Goal: Task Accomplishment & Management: Manage account settings

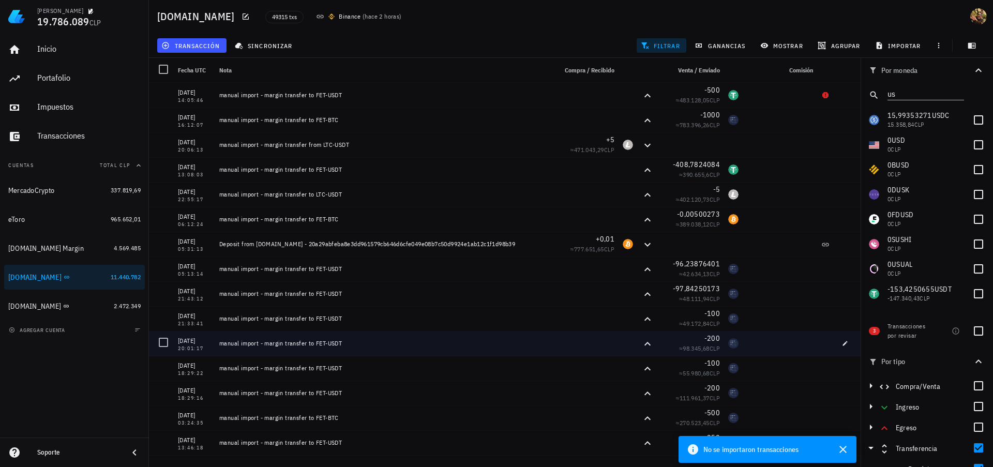
scroll to position [33, 0]
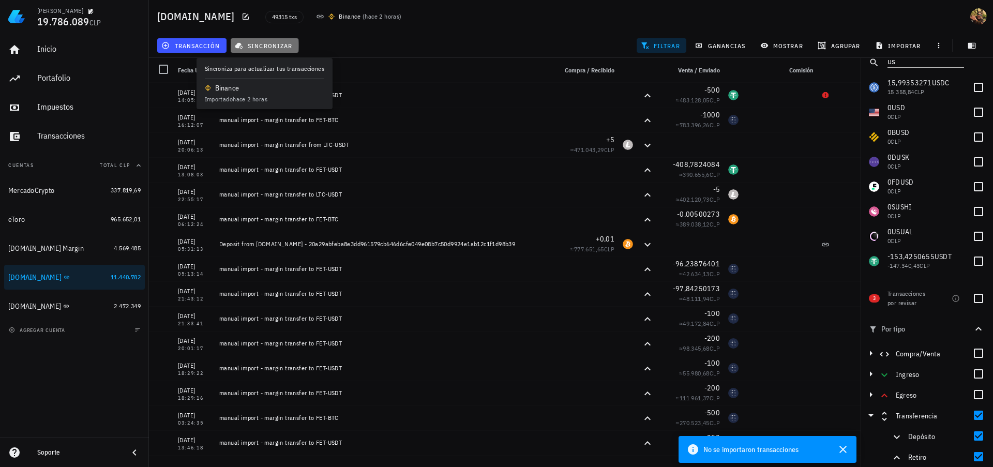
click at [278, 46] on span "sincronizar" at bounding box center [264, 45] width 55 height 8
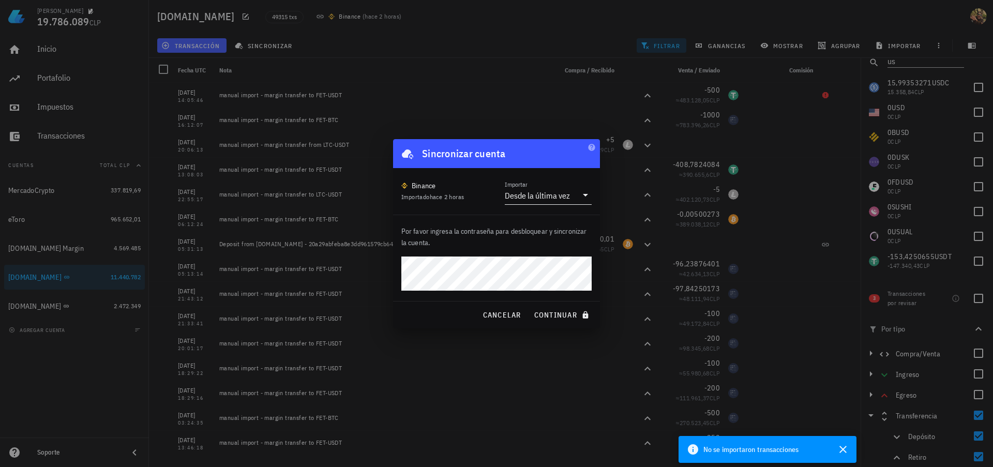
click at [574, 198] on input "Importar" at bounding box center [574, 195] width 5 height 17
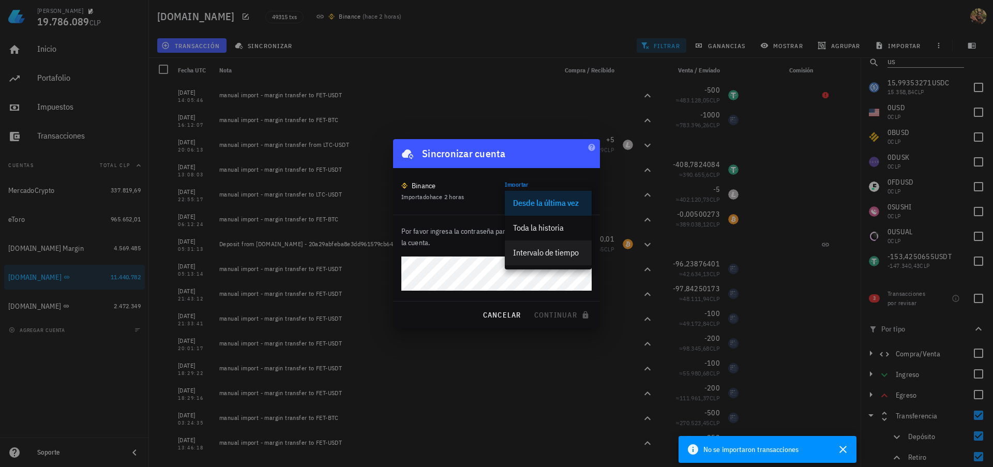
click at [569, 252] on div "Intervalo de tiempo" at bounding box center [548, 253] width 70 height 10
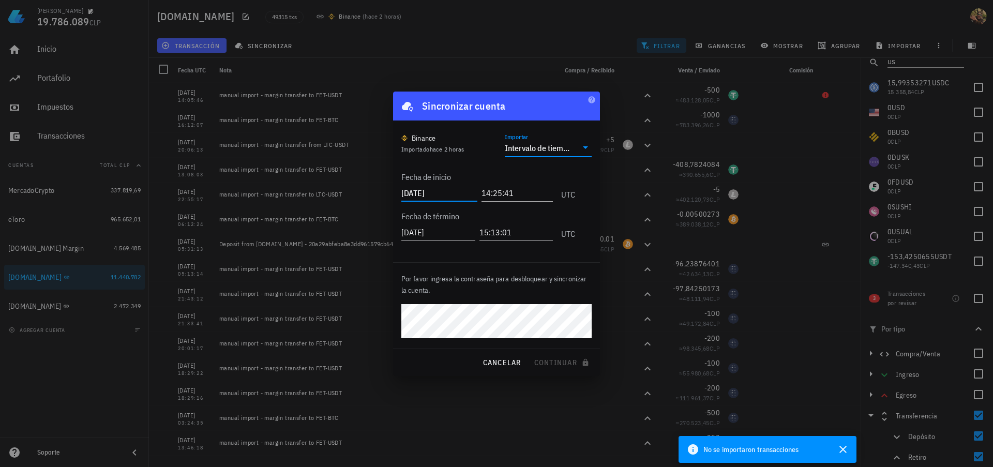
drag, startPoint x: 440, startPoint y: 191, endPoint x: 450, endPoint y: 192, distance: 9.9
click at [450, 192] on input "[DATE]" at bounding box center [439, 193] width 76 height 17
type input "[DATE]"
click at [552, 362] on span "continuar" at bounding box center [563, 362] width 58 height 9
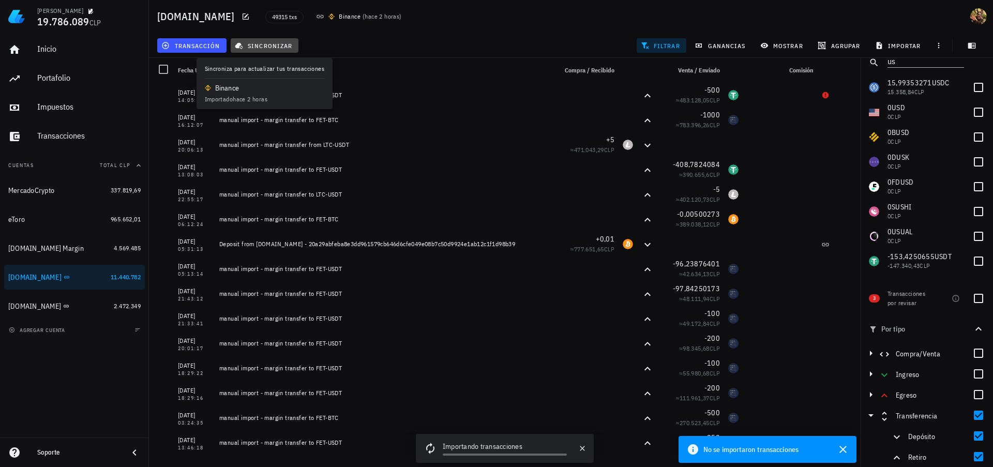
click at [257, 47] on span "sincronizar" at bounding box center [264, 45] width 55 height 8
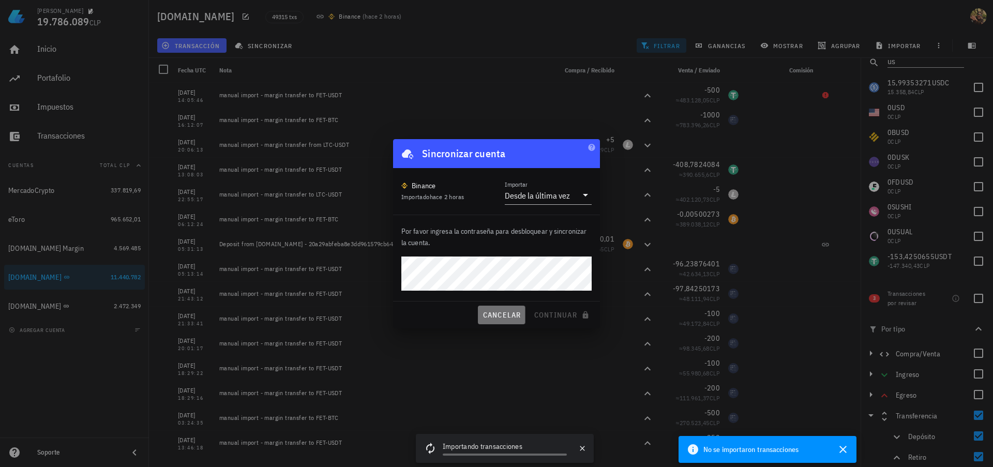
click at [506, 317] on span "cancelar" at bounding box center [501, 314] width 39 height 9
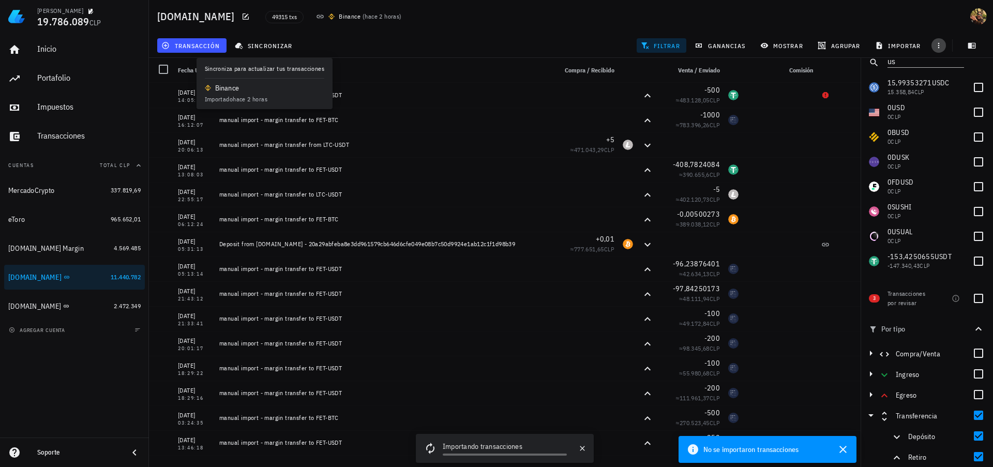
click at [935, 46] on icon "button" at bounding box center [939, 45] width 8 height 8
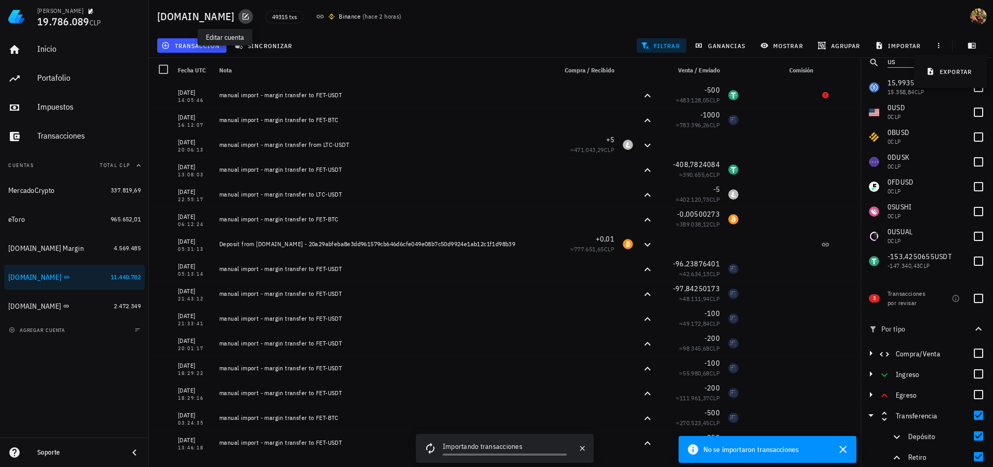
click at [242, 19] on icon "button" at bounding box center [246, 16] width 8 height 8
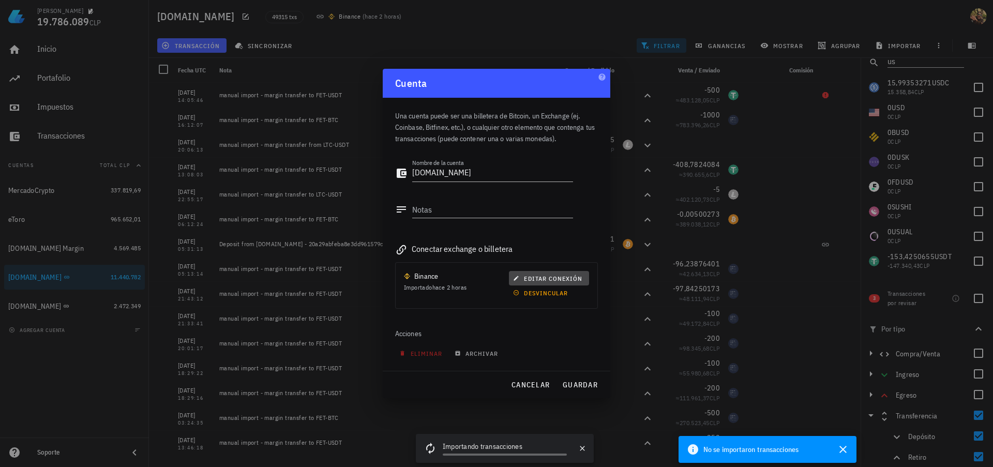
click at [546, 277] on span "editar conexión" at bounding box center [548, 279] width 67 height 8
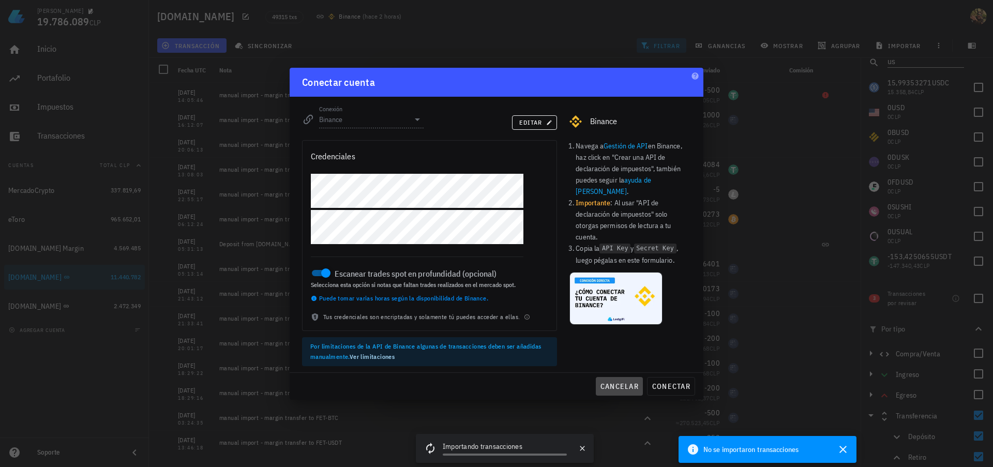
click at [624, 386] on span "cancelar" at bounding box center [619, 386] width 39 height 9
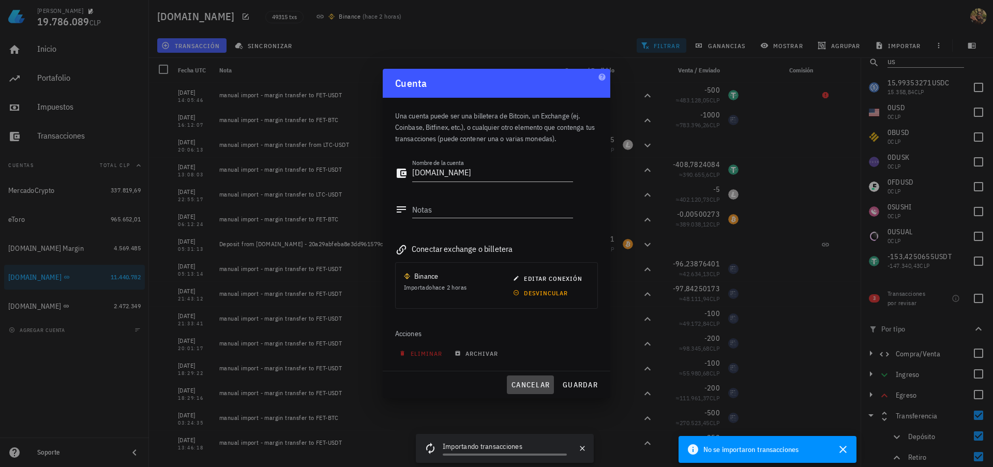
click at [526, 381] on span "cancelar" at bounding box center [530, 384] width 39 height 9
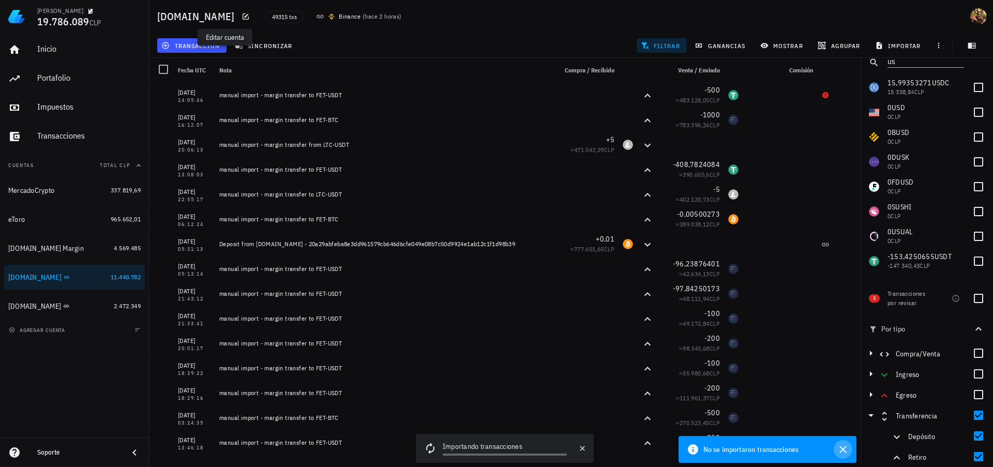
click at [841, 453] on icon "button" at bounding box center [843, 449] width 12 height 12
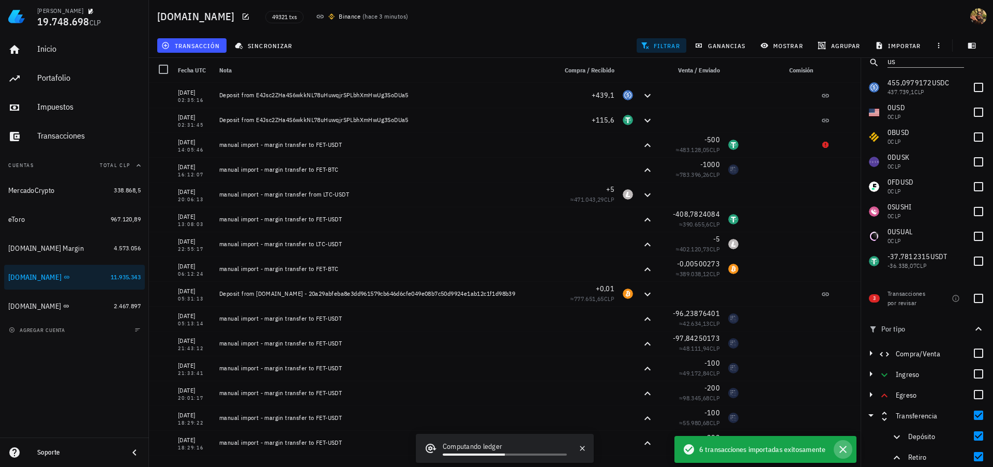
click at [840, 451] on icon "button" at bounding box center [843, 449] width 12 height 12
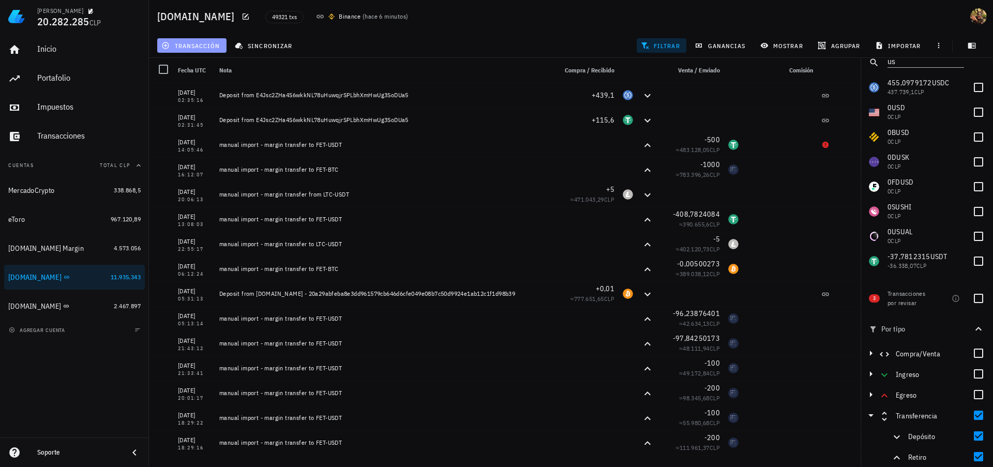
click at [187, 50] on button "transacción" at bounding box center [191, 45] width 69 height 14
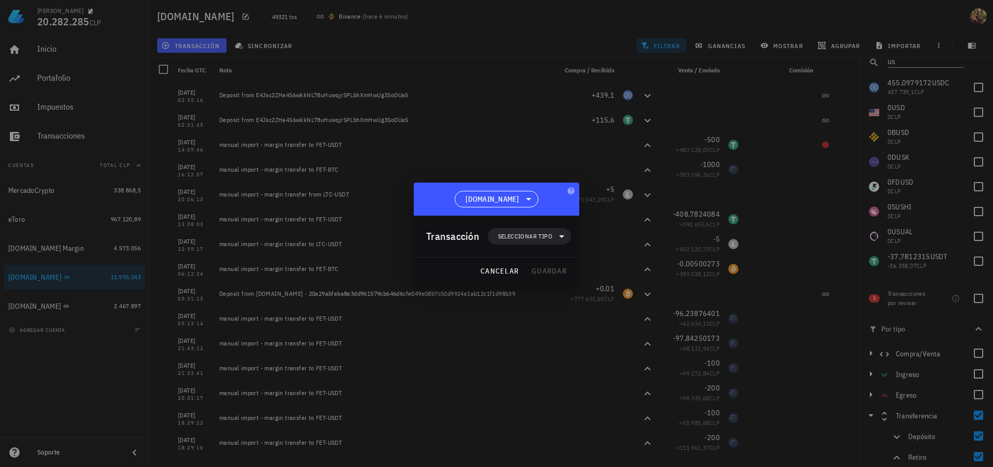
click at [527, 245] on div "Transacción Seleccionar tipo" at bounding box center [498, 236] width 145 height 41
click at [529, 238] on span "Seleccionar tipo" at bounding box center [525, 236] width 54 height 10
click at [530, 285] on div "Ingreso" at bounding box center [535, 282] width 40 height 8
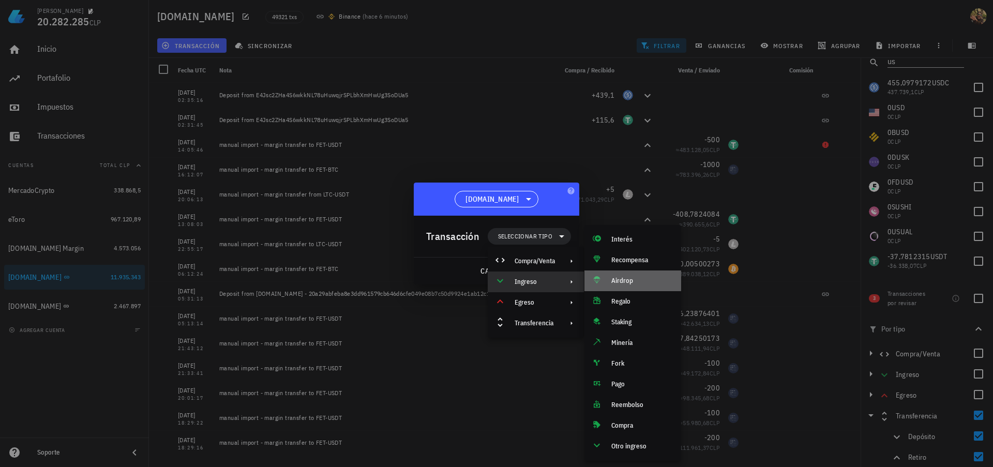
click at [615, 282] on div "Airdrop" at bounding box center [642, 281] width 62 height 8
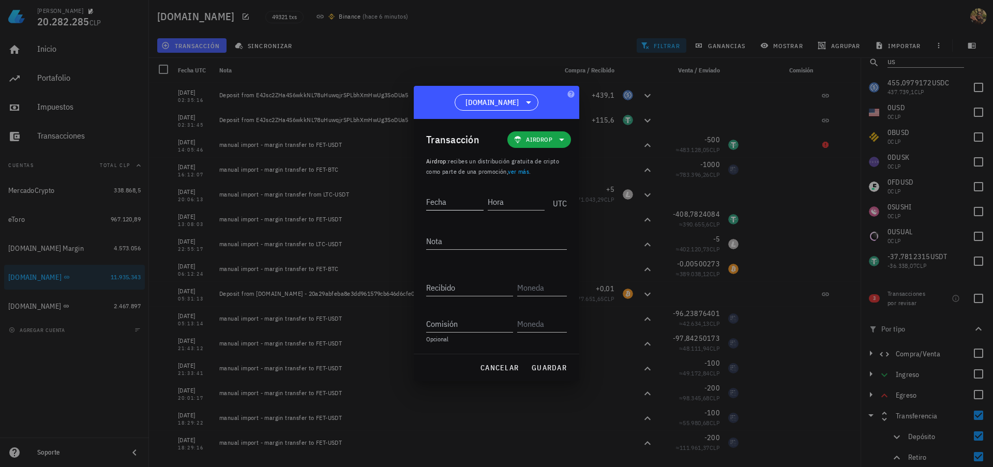
click at [448, 200] on input "Fecha" at bounding box center [454, 201] width 57 height 17
click at [509, 203] on input "Hora" at bounding box center [516, 201] width 55 height 17
click at [556, 203] on div "UTC" at bounding box center [558, 200] width 18 height 26
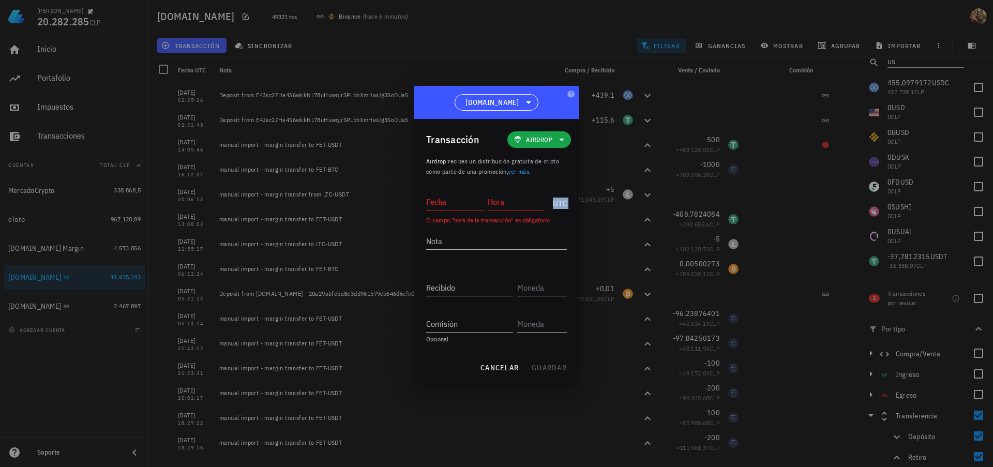
click at [556, 203] on div "UTC" at bounding box center [558, 200] width 18 height 26
drag, startPoint x: 500, startPoint y: 369, endPoint x: 630, endPoint y: 238, distance: 184.0
click at [500, 368] on span "cancelar" at bounding box center [499, 367] width 39 height 9
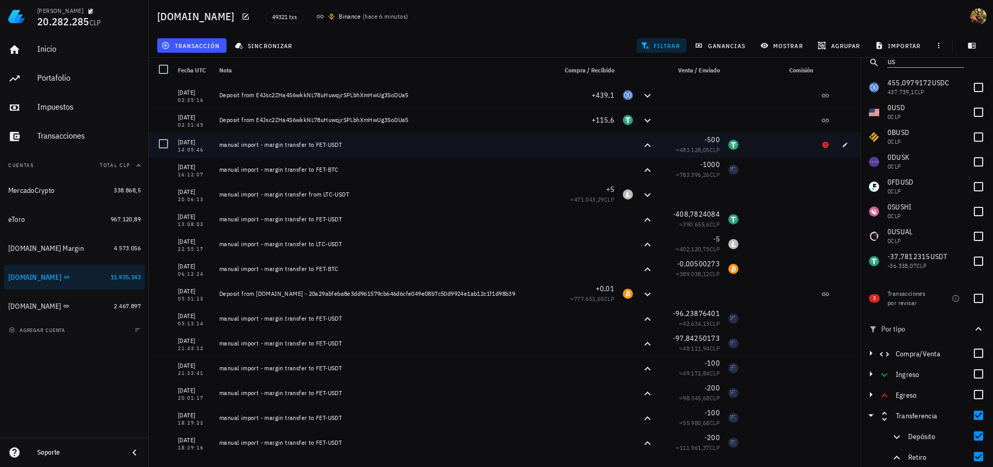
drag, startPoint x: 177, startPoint y: 151, endPoint x: 203, endPoint y: 151, distance: 25.9
click at [203, 151] on div "14:05:46" at bounding box center [194, 149] width 33 height 5
drag, startPoint x: 178, startPoint y: 143, endPoint x: 204, endPoint y: 151, distance: 26.7
click at [204, 151] on div "[DATE] 14:05:46" at bounding box center [194, 145] width 33 height 16
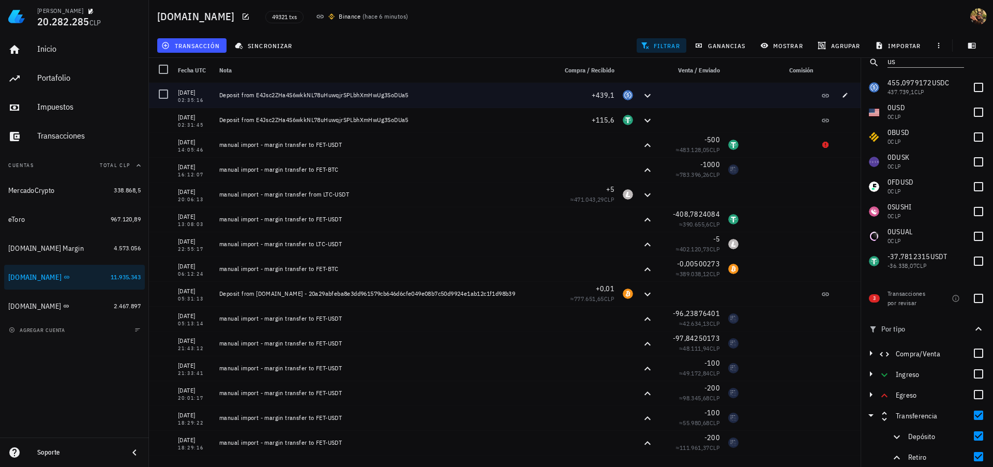
copy div "[DATE] 14:05:46"
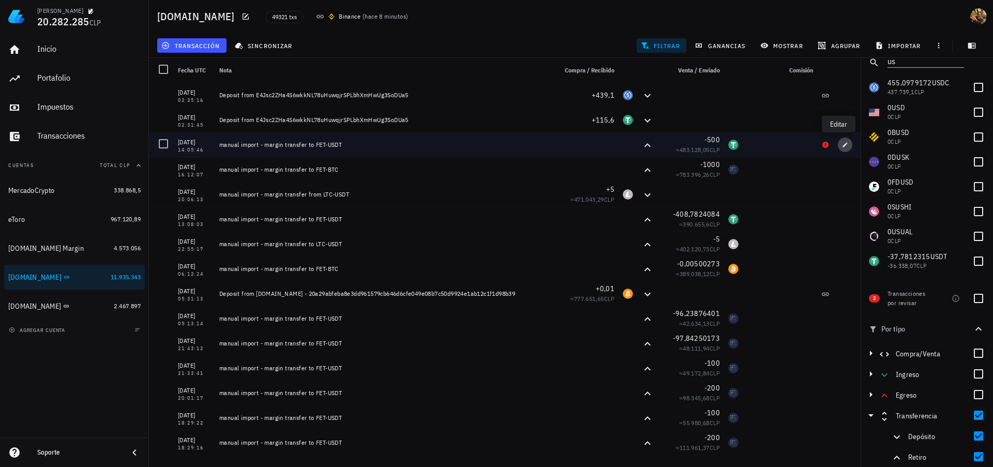
click at [842, 147] on icon "button" at bounding box center [845, 145] width 6 height 6
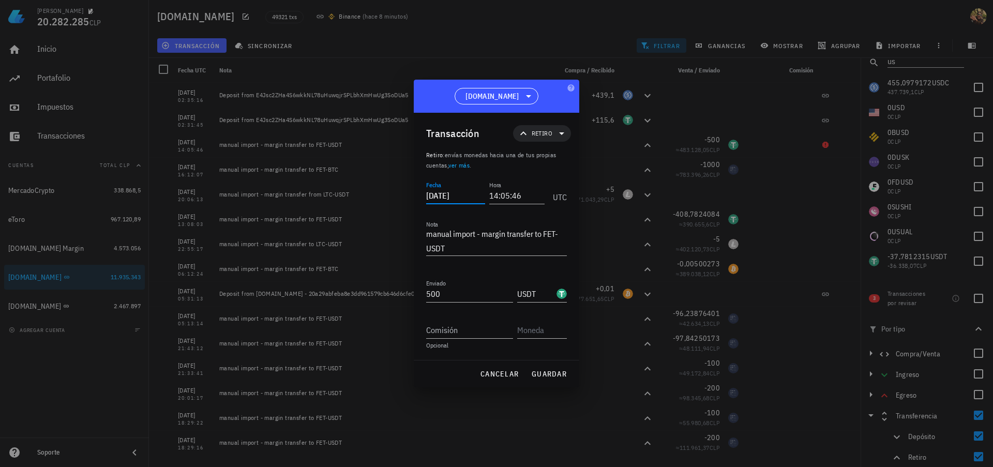
drag, startPoint x: 465, startPoint y: 195, endPoint x: 480, endPoint y: 195, distance: 15.0
click at [480, 195] on input "[DATE]" at bounding box center [455, 195] width 59 height 17
click at [556, 367] on button "guardar" at bounding box center [549, 374] width 44 height 19
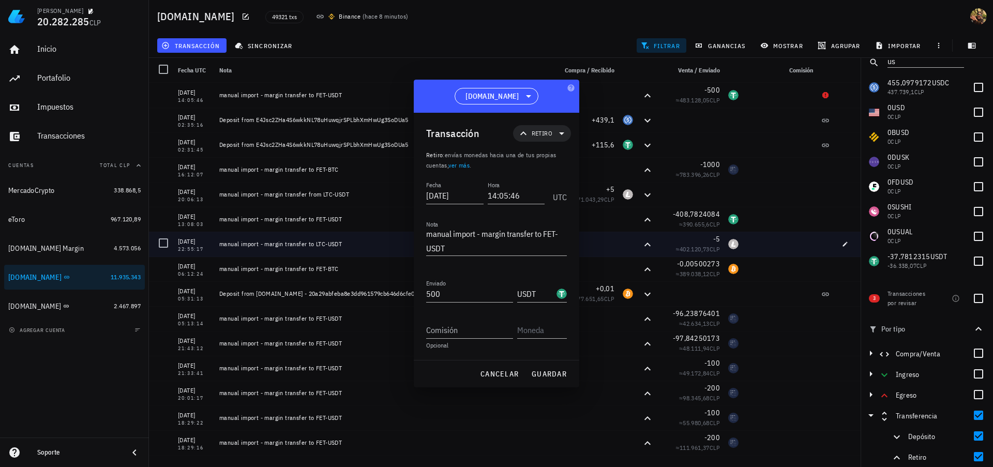
type input "[DATE]"
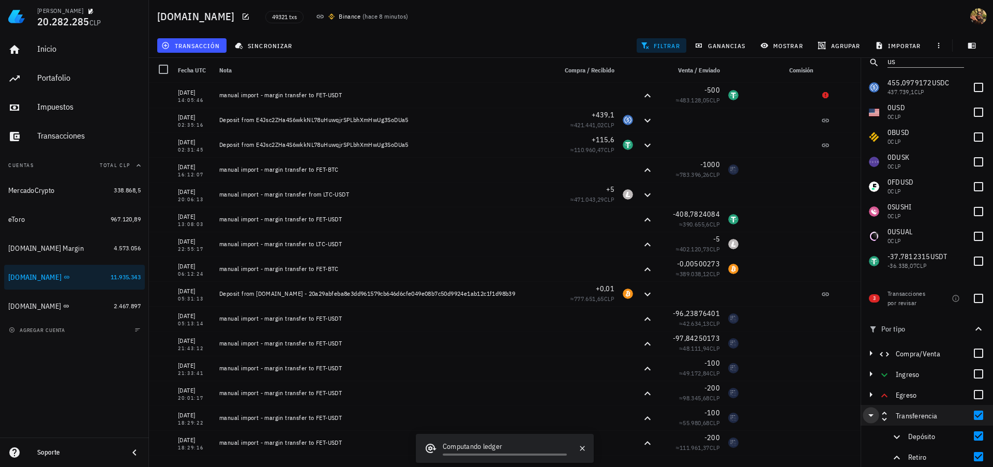
click at [871, 416] on icon "button" at bounding box center [871, 415] width 5 height 3
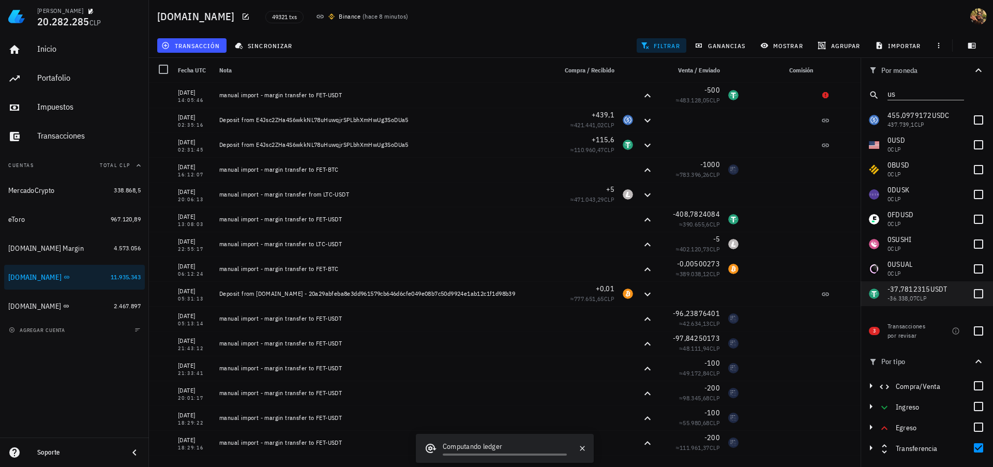
drag, startPoint x: 979, startPoint y: 331, endPoint x: 946, endPoint y: 297, distance: 47.6
click at [979, 331] on div at bounding box center [979, 331] width 18 height 18
checkbox input "true"
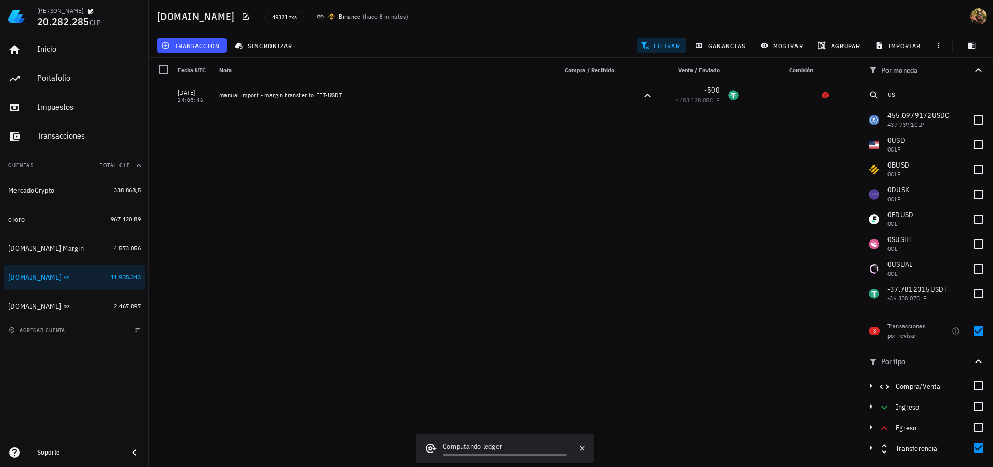
drag, startPoint x: 978, startPoint y: 448, endPoint x: 524, endPoint y: 206, distance: 514.0
click at [978, 448] on div at bounding box center [979, 448] width 18 height 18
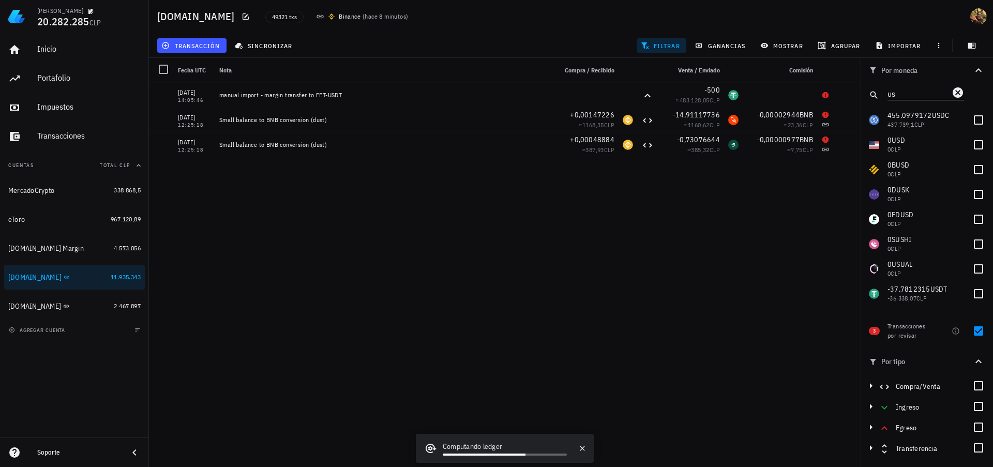
click at [906, 91] on input "us" at bounding box center [919, 92] width 62 height 13
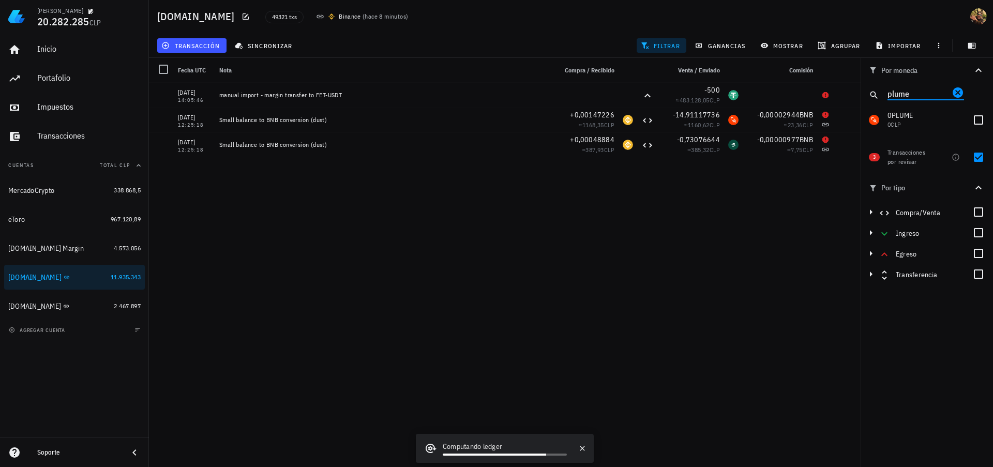
type input "plume"
click at [917, 46] on span "importar" at bounding box center [899, 45] width 44 height 8
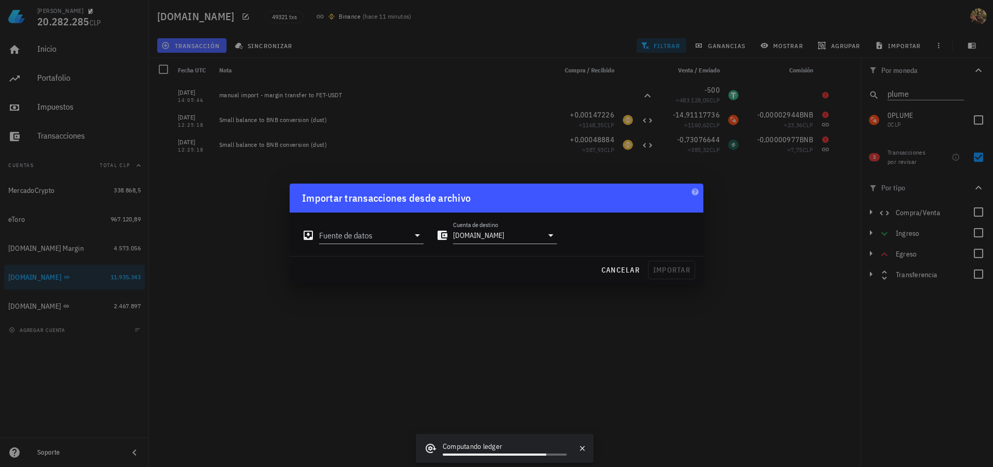
click at [388, 249] on div "Fuente de datos Cuenta de destino [DOMAIN_NAME]" at bounding box center [497, 234] width 414 height 43
click at [399, 241] on input "Fuente de datos" at bounding box center [364, 235] width 90 height 17
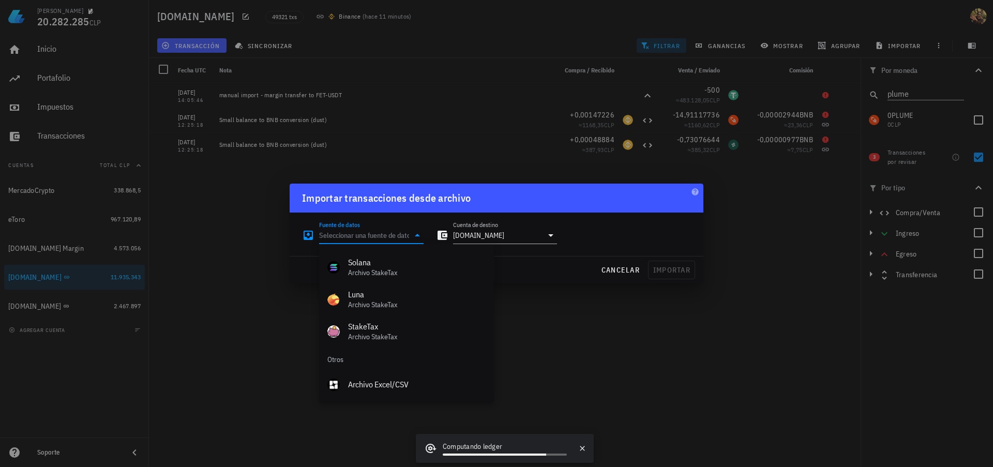
click at [401, 385] on div "Archivo Excel/CSV" at bounding box center [417, 385] width 138 height 10
type input "Archivo Excel/CSV"
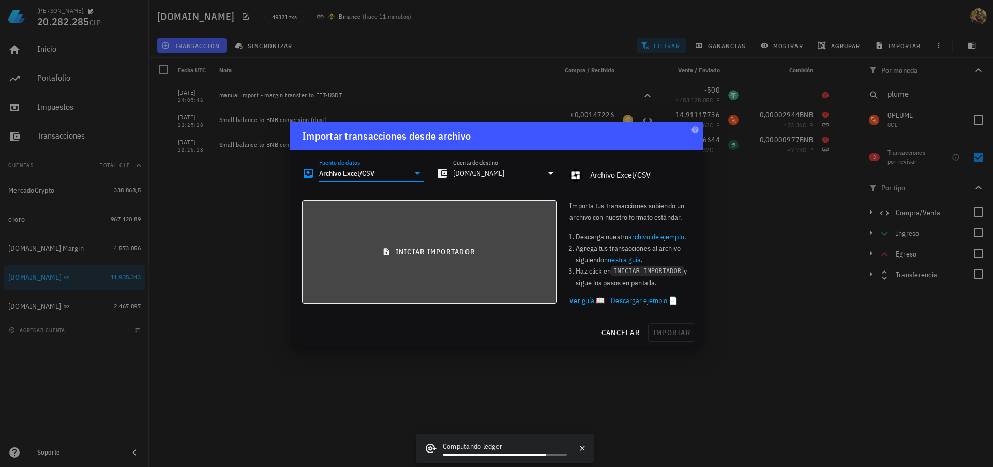
click at [440, 277] on button "iniciar importador" at bounding box center [429, 251] width 255 height 103
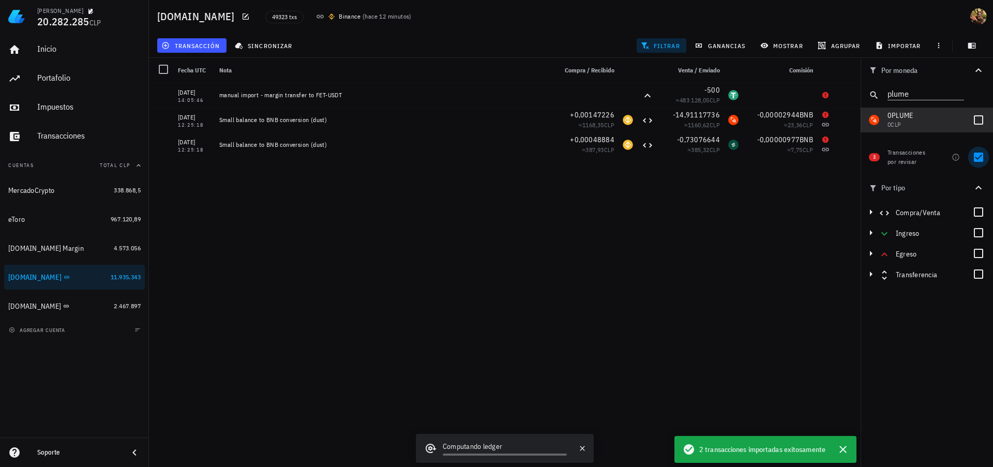
drag, startPoint x: 979, startPoint y: 123, endPoint x: 979, endPoint y: 156, distance: 33.6
click at [979, 123] on div at bounding box center [979, 120] width 18 height 18
checkbox input "true"
drag, startPoint x: 979, startPoint y: 156, endPoint x: 655, endPoint y: 246, distance: 336.1
click at [979, 156] on div at bounding box center [979, 157] width 18 height 18
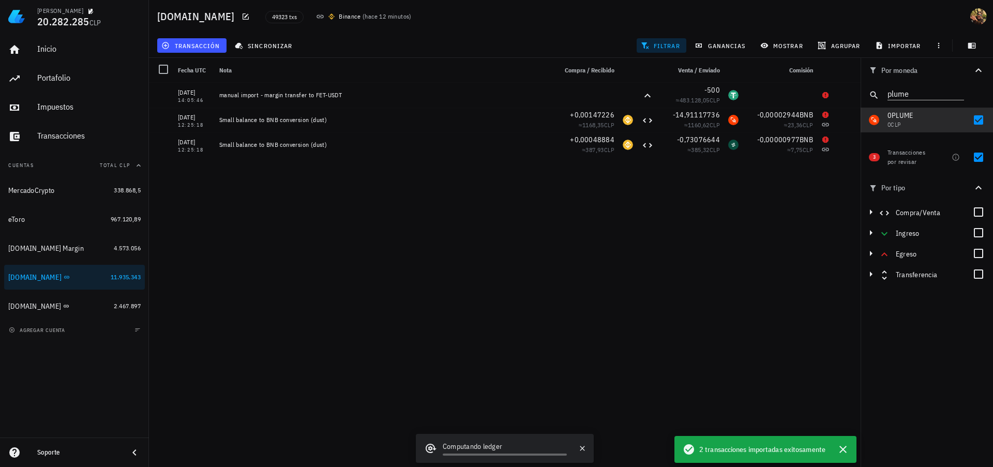
checkbox input "false"
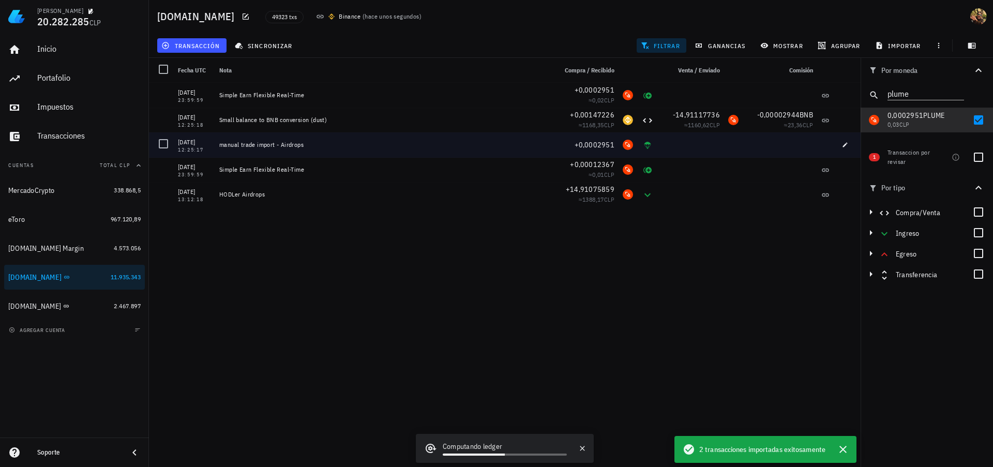
click at [165, 143] on div at bounding box center [164, 144] width 18 height 18
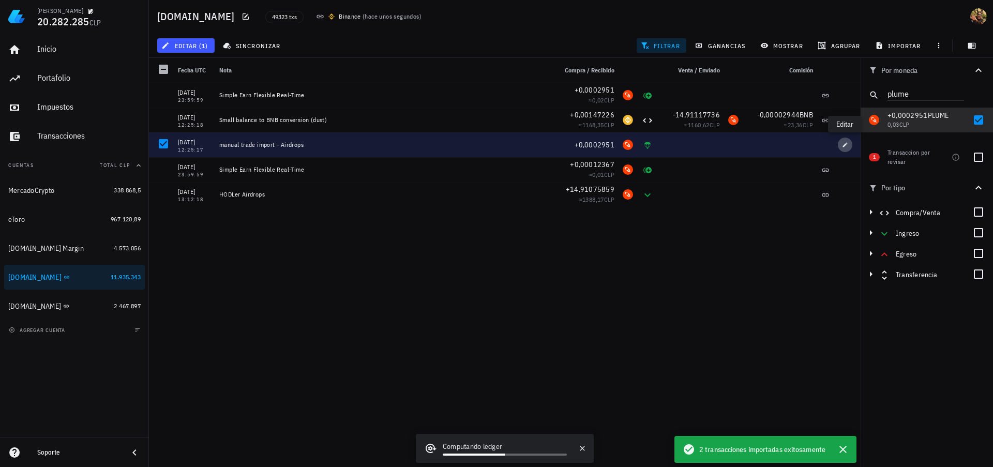
drag, startPoint x: 845, startPoint y: 147, endPoint x: 818, endPoint y: 132, distance: 31.1
click at [845, 147] on icon "button" at bounding box center [845, 145] width 6 height 6
type input "[DATE]"
type input "12:25:17"
type textarea "manual trade import - Airdrops"
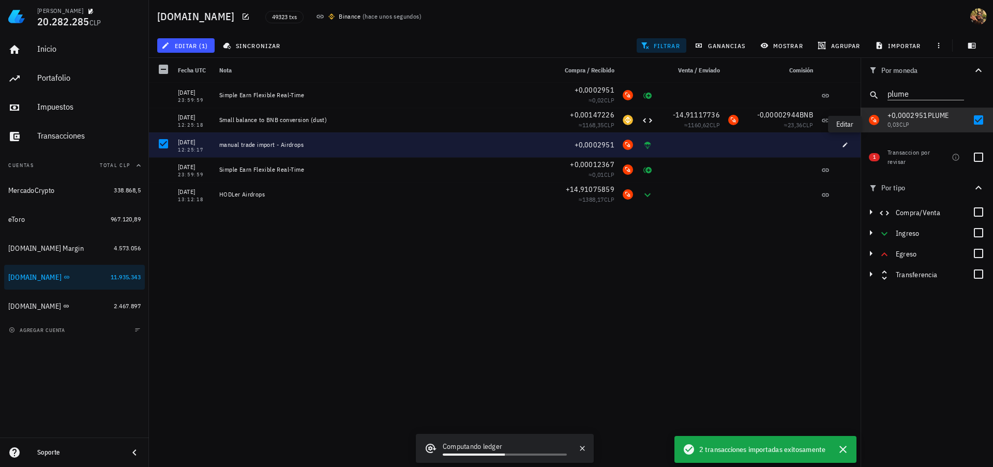
type input "0,0002951"
type input "PLUME"
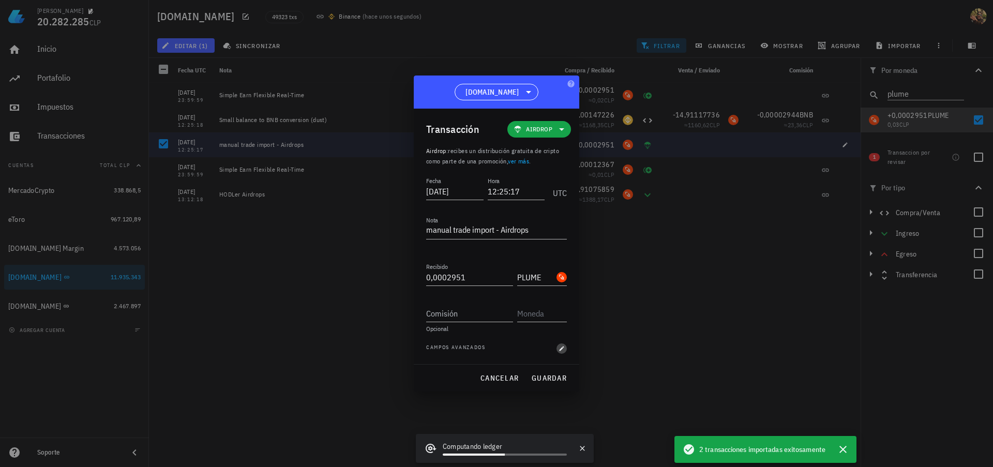
click at [560, 348] on icon "button" at bounding box center [562, 349] width 6 height 6
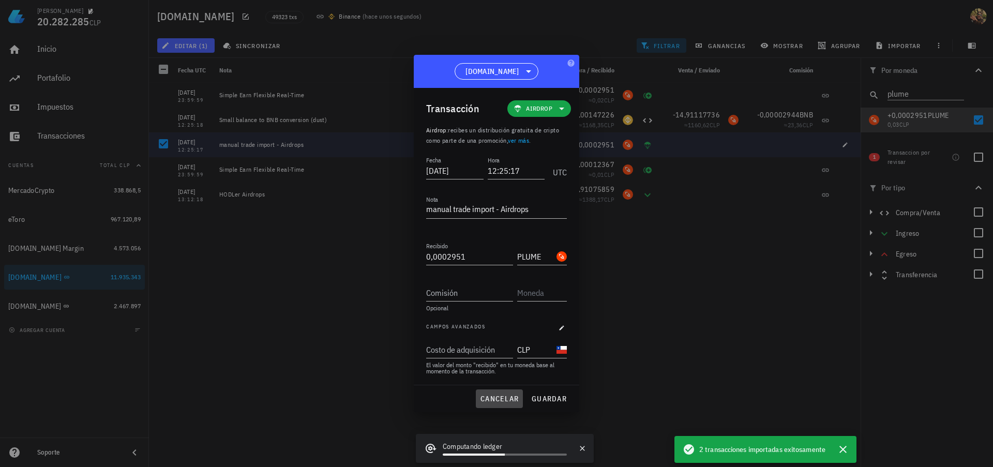
click at [491, 400] on span "cancelar" at bounding box center [499, 398] width 39 height 9
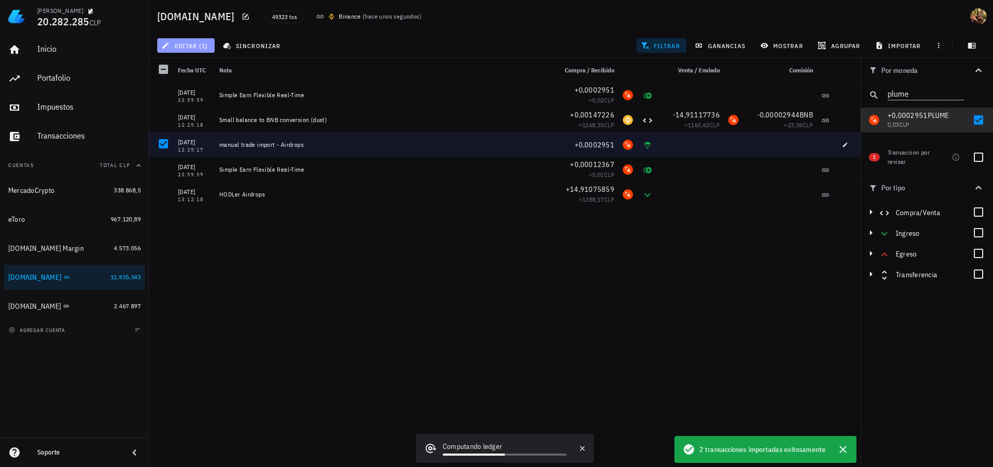
click at [203, 48] on span "editar (1)" at bounding box center [185, 45] width 44 height 8
click at [210, 110] on div "Eliminar" at bounding box center [218, 111] width 73 height 8
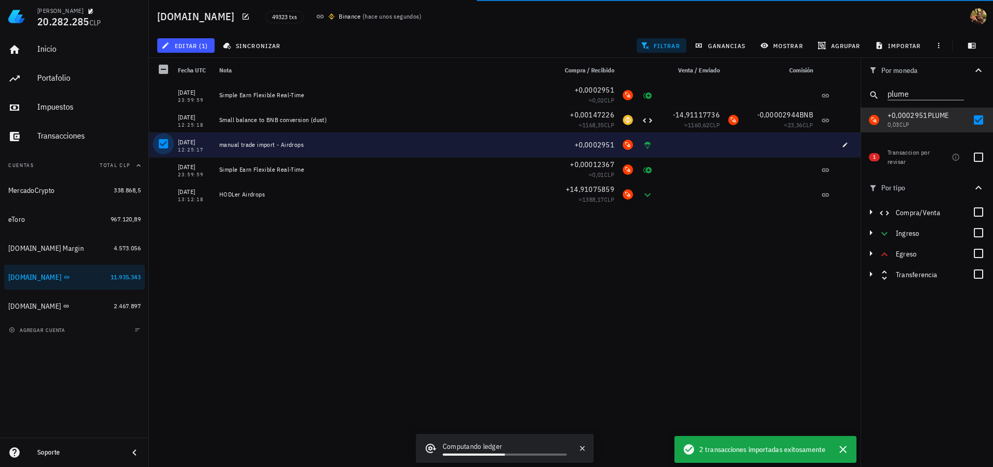
click at [168, 143] on div at bounding box center [164, 144] width 18 height 18
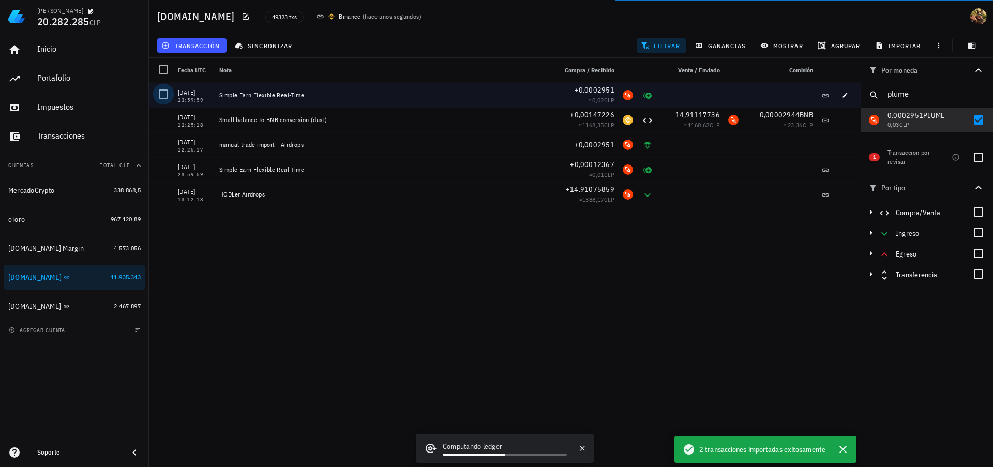
click at [163, 96] on div at bounding box center [164, 94] width 18 height 18
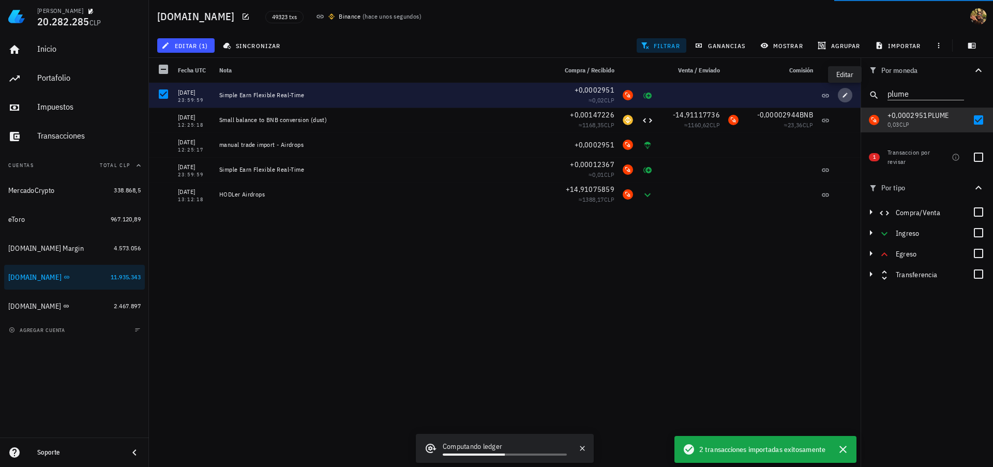
click at [840, 97] on span "button" at bounding box center [845, 95] width 14 height 6
type input "23:59:59"
type textarea "Simple Earn Flexible Real-Time"
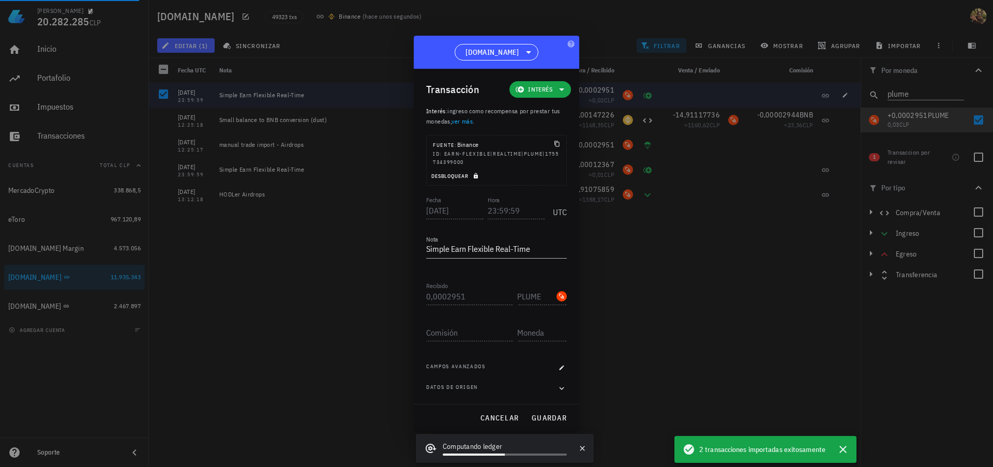
click at [474, 173] on icon "button" at bounding box center [476, 176] width 6 height 6
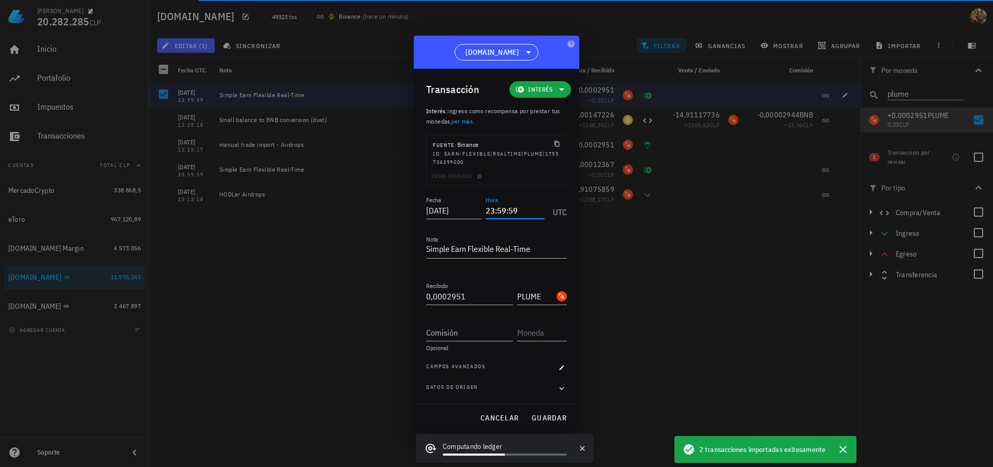
click at [490, 212] on input "23:59:59" at bounding box center [515, 210] width 59 height 17
click at [490, 211] on input "23:59:59" at bounding box center [515, 210] width 59 height 17
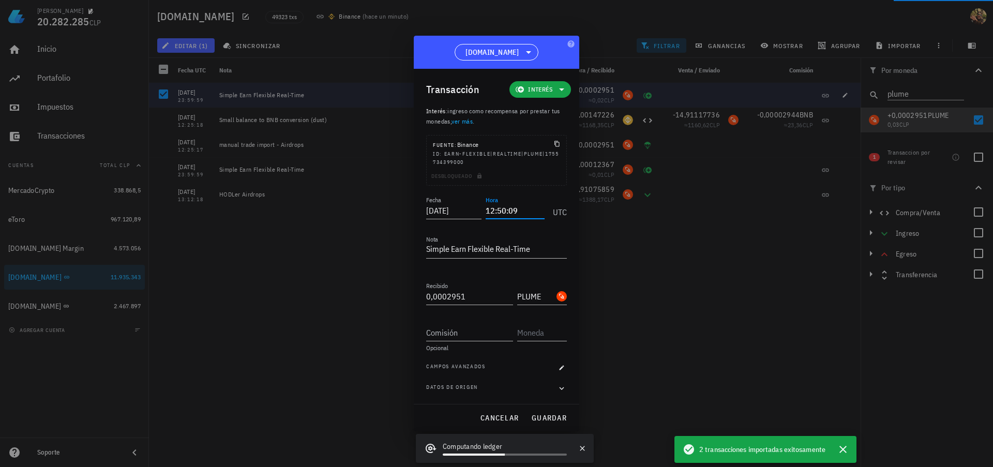
click at [502, 210] on input "12:50:09" at bounding box center [515, 210] width 59 height 17
click at [514, 207] on input "12:25:00" at bounding box center [515, 210] width 59 height 17
click at [546, 414] on span "guardar" at bounding box center [549, 417] width 36 height 9
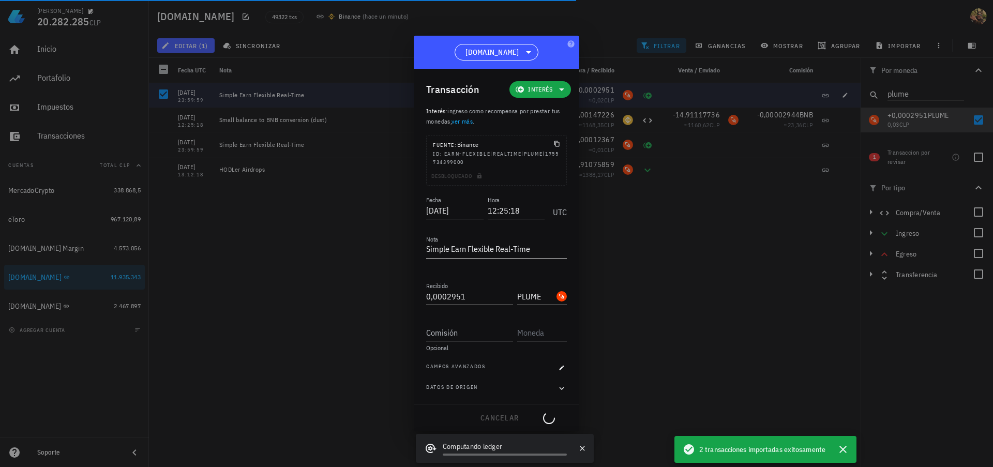
type input "23:59:59"
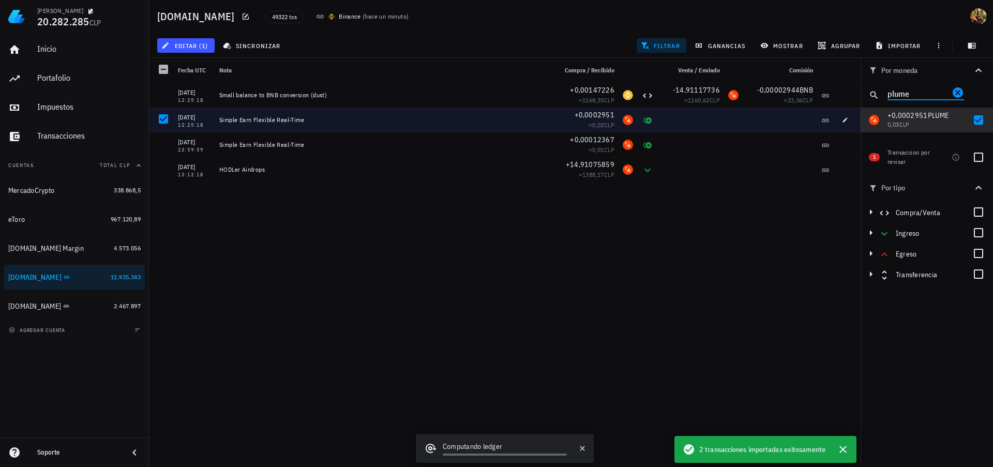
click at [902, 97] on input "plume" at bounding box center [919, 92] width 62 height 13
click at [902, 96] on input "plume" at bounding box center [919, 92] width 62 height 13
type input "layer"
drag, startPoint x: 978, startPoint y: 121, endPoint x: 965, endPoint y: 110, distance: 16.9
click at [978, 121] on div at bounding box center [979, 120] width 18 height 18
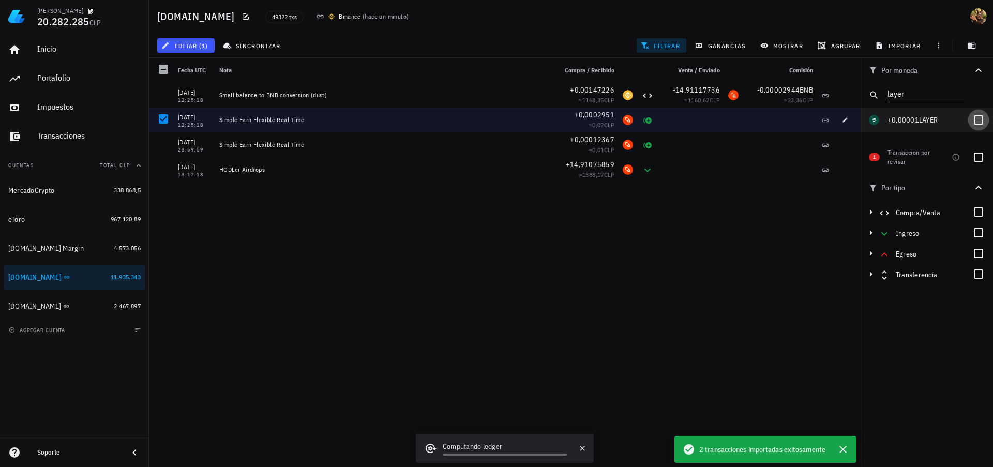
checkbox input "true"
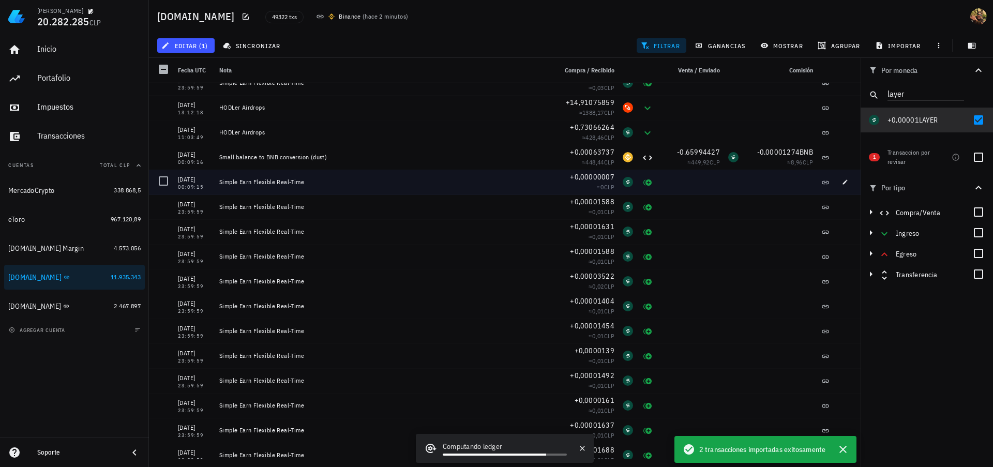
scroll to position [0, 0]
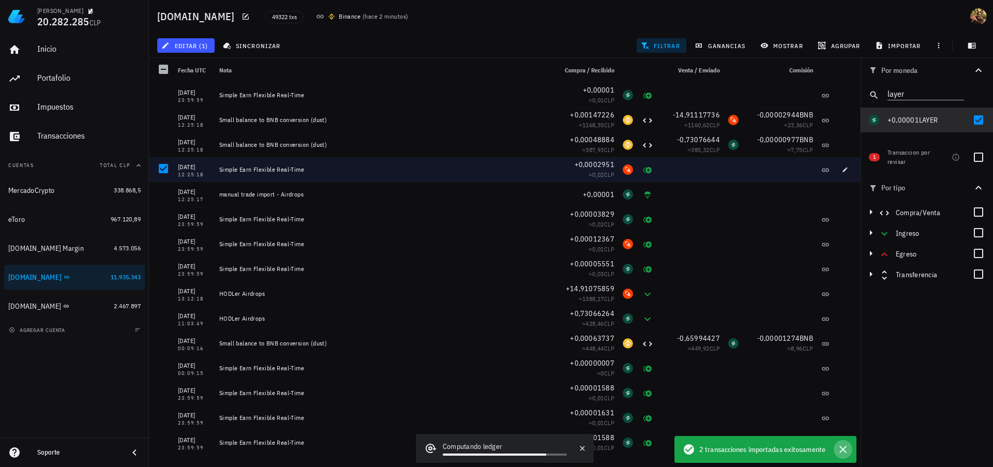
click at [842, 449] on icon "button" at bounding box center [843, 449] width 12 height 12
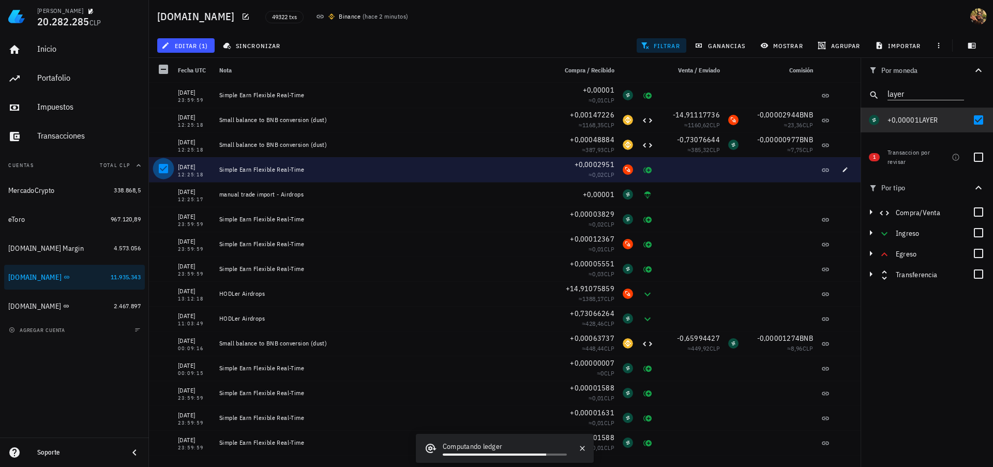
click at [162, 170] on div at bounding box center [164, 169] width 18 height 18
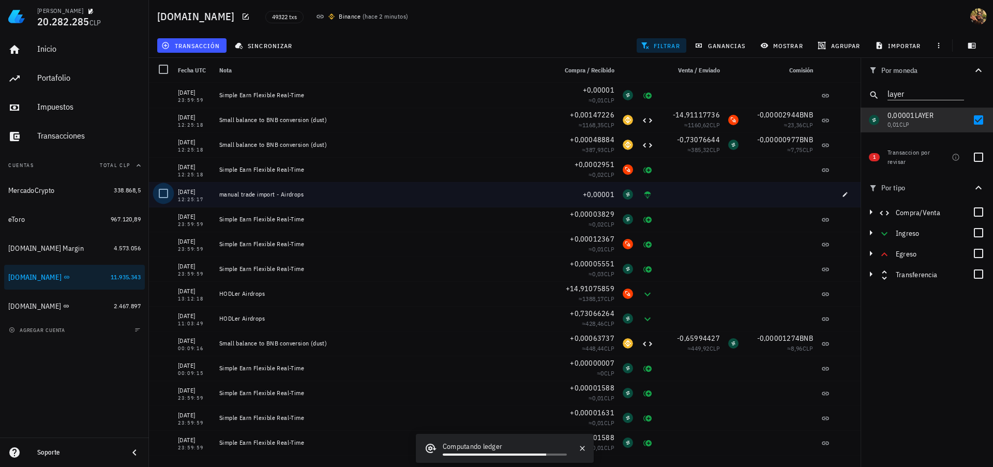
click at [165, 195] on div at bounding box center [164, 194] width 18 height 18
click at [201, 46] on span "editar (1)" at bounding box center [185, 45] width 44 height 8
click at [205, 108] on div "Eliminar" at bounding box center [218, 111] width 73 height 8
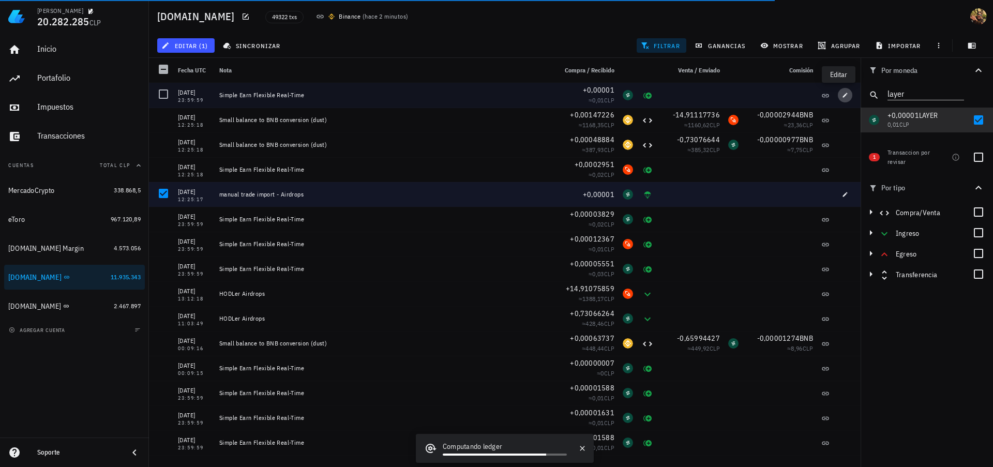
click at [843, 95] on icon "button" at bounding box center [845, 95] width 5 height 5
type input "0,00001"
type input "LAYER"
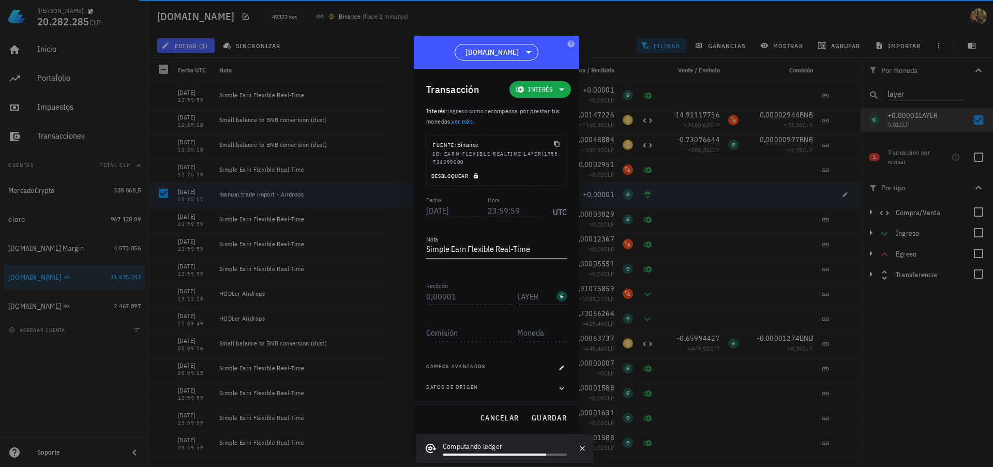
click at [476, 175] on icon "button" at bounding box center [476, 176] width 4 height 6
click at [483, 211] on div "Fecha [DATE]" at bounding box center [457, 209] width 62 height 26
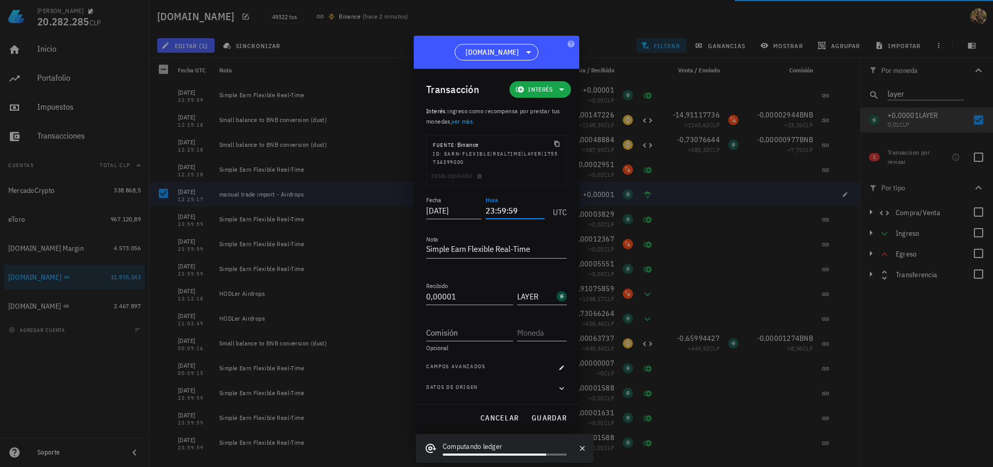
drag, startPoint x: 493, startPoint y: 211, endPoint x: 535, endPoint y: 204, distance: 42.9
click at [493, 210] on input "23:59:59" at bounding box center [515, 210] width 59 height 17
click at [551, 415] on span "guardar" at bounding box center [549, 417] width 36 height 9
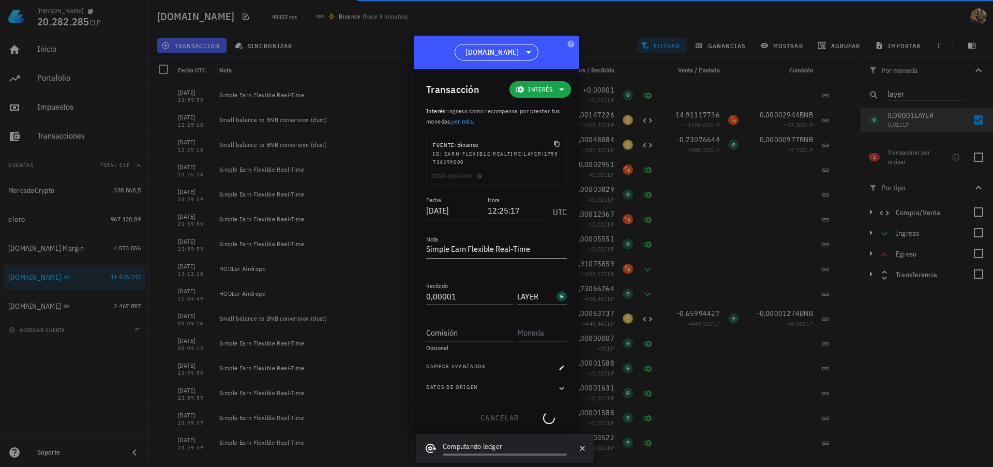
type input "23:59:59"
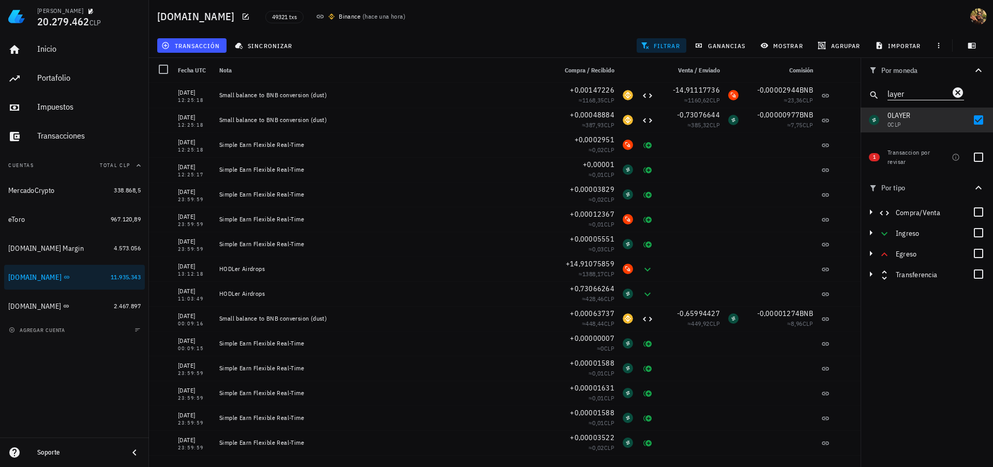
click at [922, 95] on input "layer" at bounding box center [919, 92] width 62 height 13
click at [922, 94] on input "layer" at bounding box center [919, 92] width 62 height 13
type input "plume"
click at [669, 39] on button "filtrar" at bounding box center [662, 45] width 50 height 14
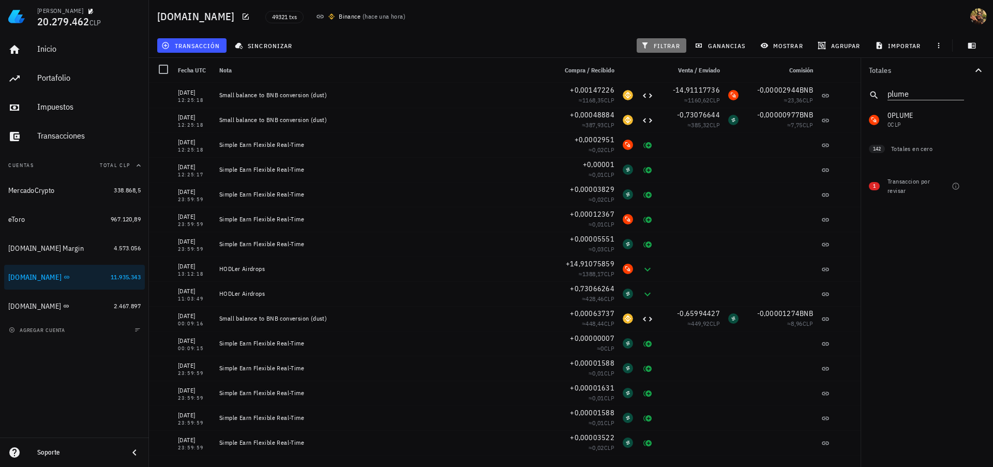
click at [663, 44] on span "filtrar" at bounding box center [661, 45] width 37 height 8
click at [980, 159] on div at bounding box center [979, 157] width 18 height 18
checkbox input "true"
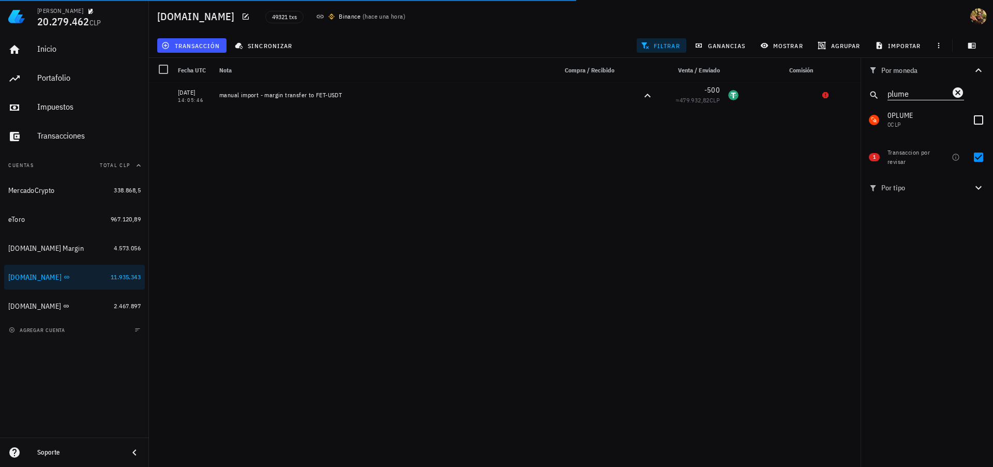
click at [919, 94] on input "plume" at bounding box center [919, 92] width 62 height 13
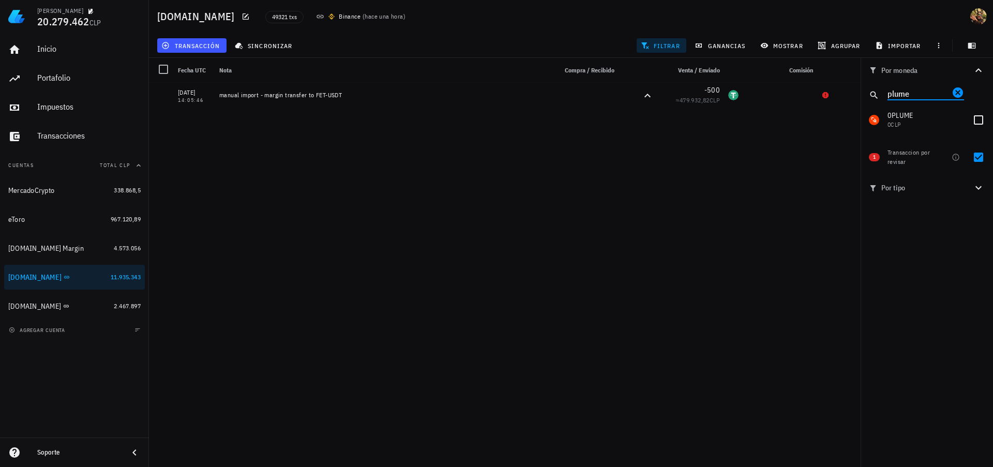
click at [958, 91] on icon "Clear" at bounding box center [958, 92] width 10 height 10
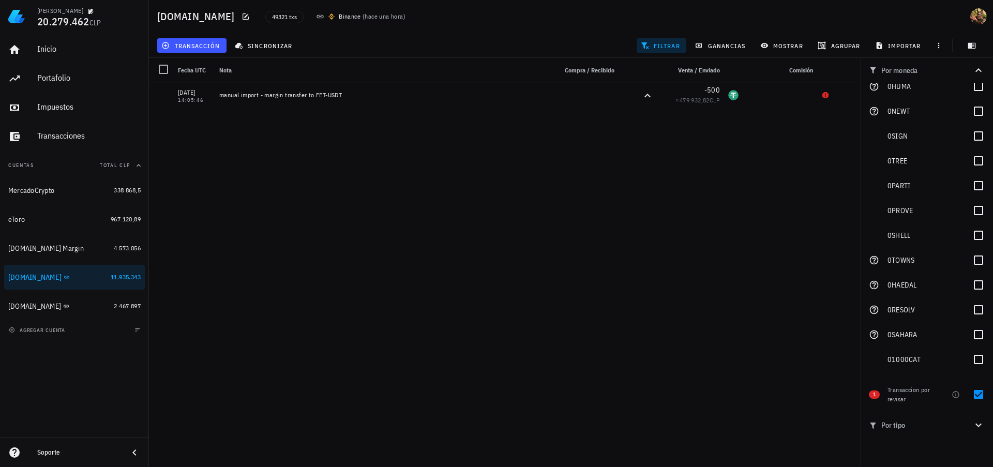
scroll to position [3711, 0]
click at [671, 44] on span "filtrar" at bounding box center [661, 45] width 37 height 8
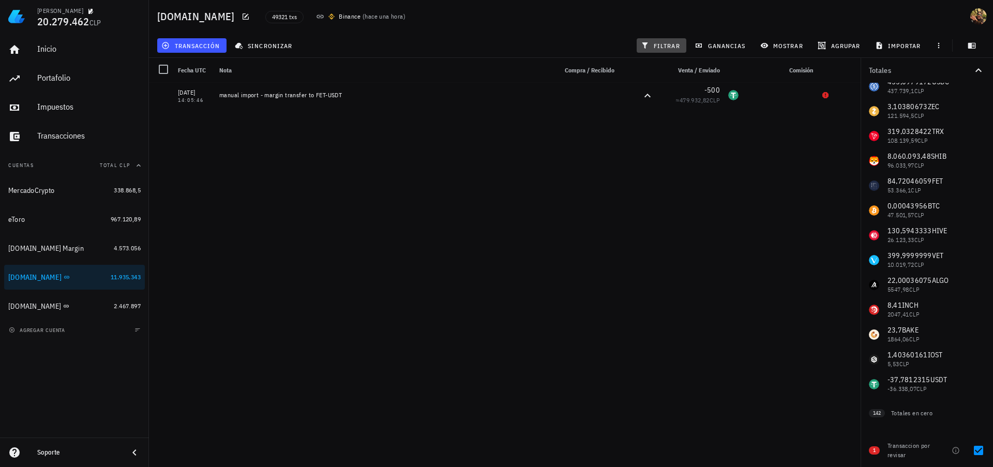
scroll to position [158, 0]
drag, startPoint x: 980, startPoint y: 453, endPoint x: 673, endPoint y: 312, distance: 338.0
click at [980, 452] on div at bounding box center [979, 451] width 18 height 18
checkbox input "false"
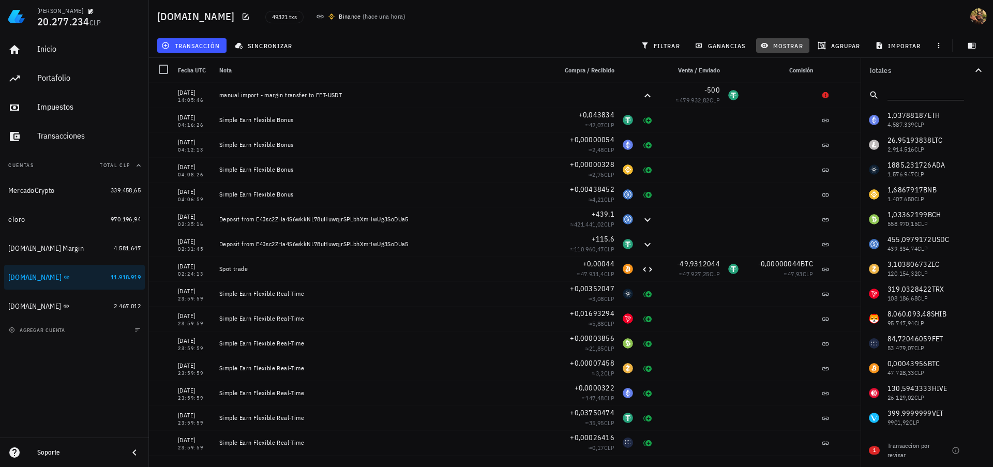
click at [792, 45] on span "mostrar" at bounding box center [783, 45] width 41 height 8
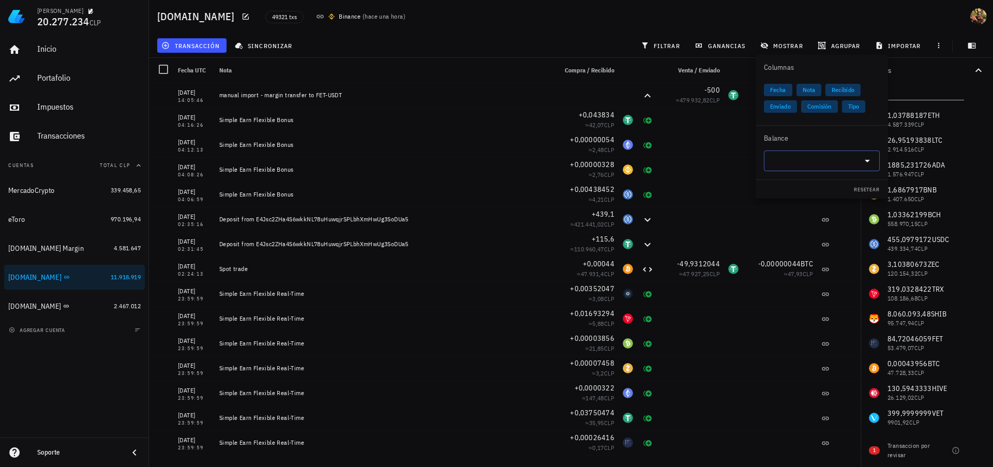
click at [865, 162] on icon at bounding box center [867, 161] width 12 height 12
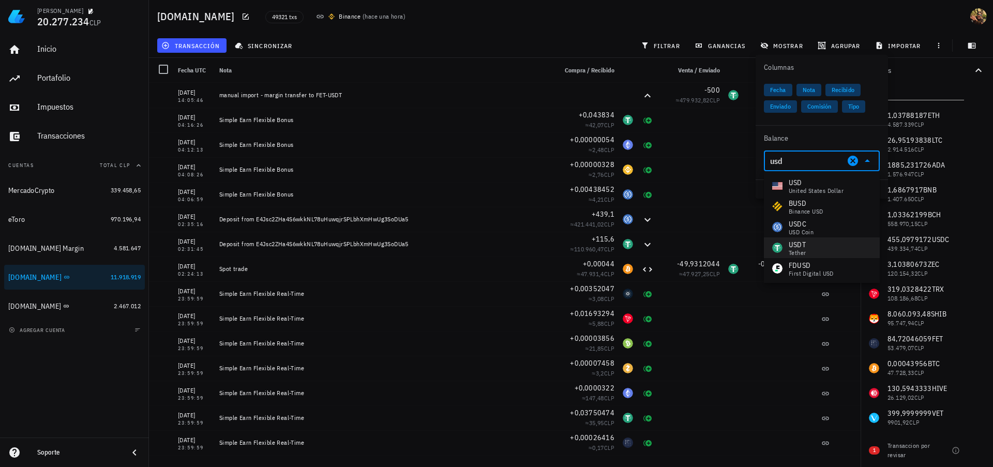
click at [817, 243] on div "USDT Tether" at bounding box center [822, 247] width 116 height 21
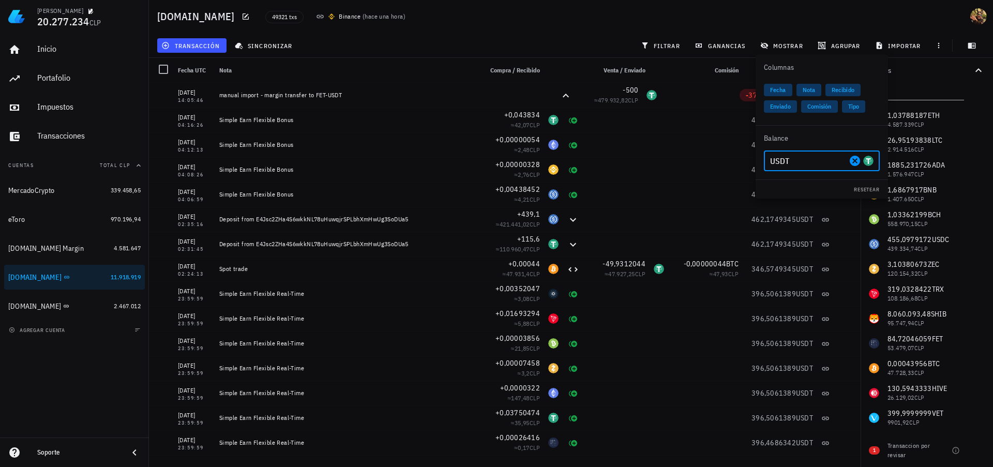
type input "USDT"
click at [499, 25] on div "49321 txs Binance ( hace una hora )" at bounding box center [475, 17] width 433 height 26
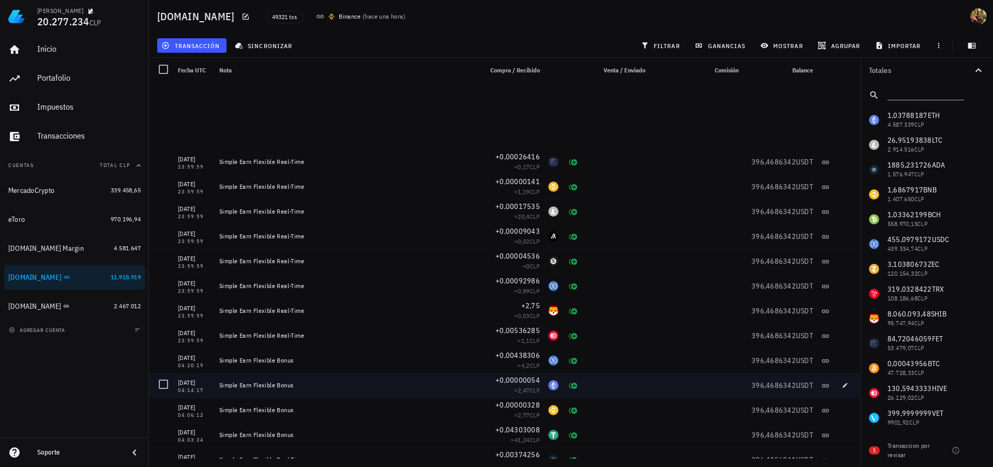
scroll to position [466, 0]
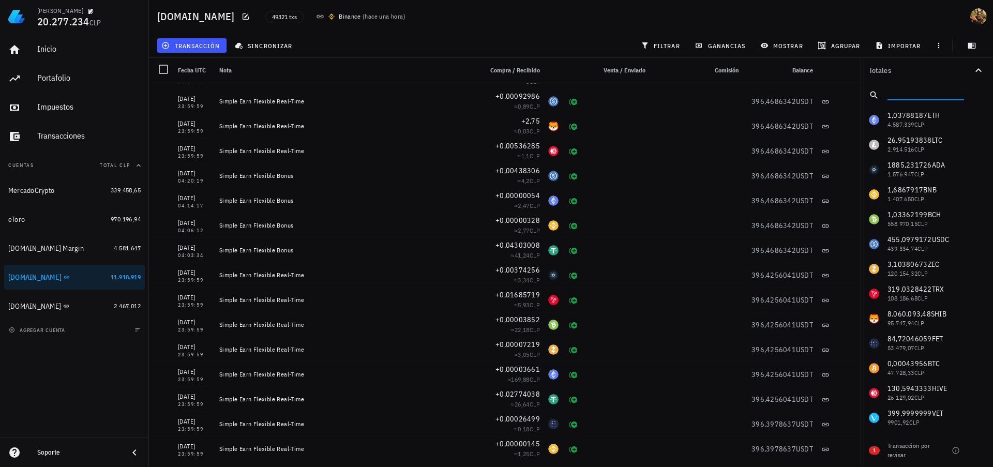
click at [919, 87] on input "text" at bounding box center [925, 92] width 74 height 13
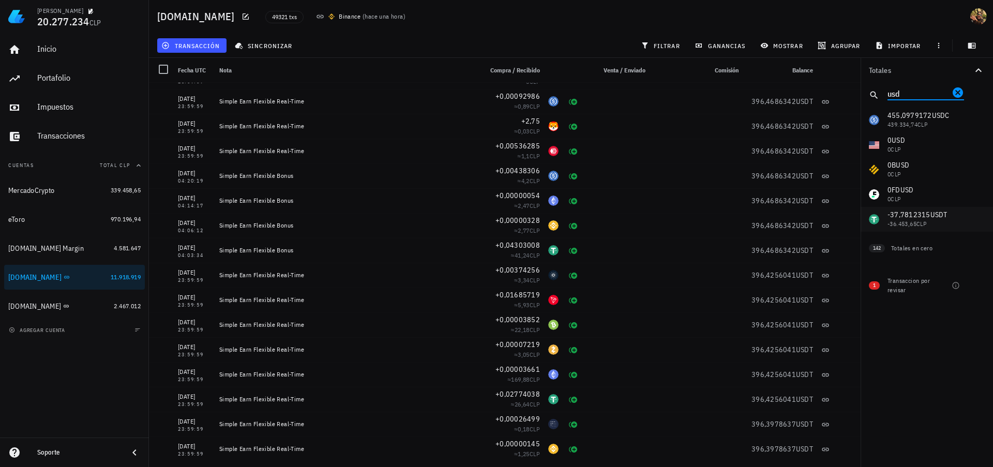
type input "usd"
click at [652, 43] on span "filtrar" at bounding box center [661, 45] width 37 height 8
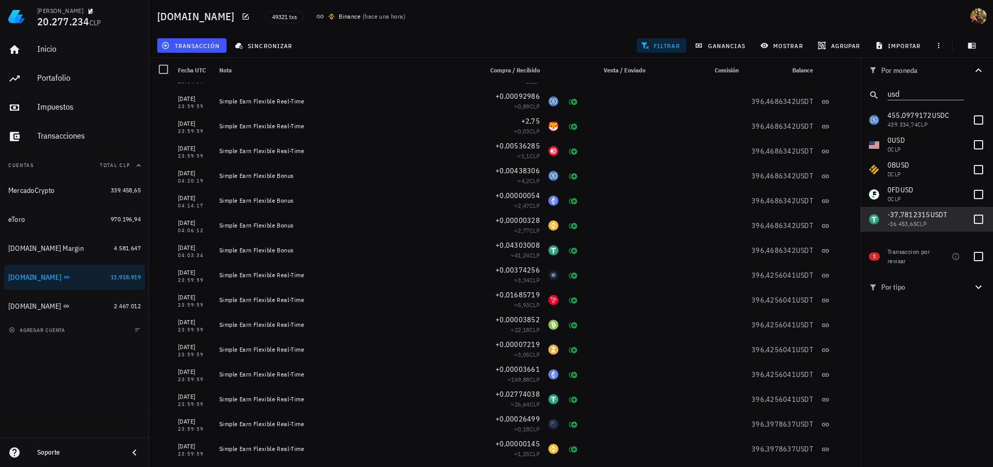
drag, startPoint x: 977, startPoint y: 223, endPoint x: 706, endPoint y: 200, distance: 272.1
click at [977, 223] on div at bounding box center [979, 220] width 18 height 18
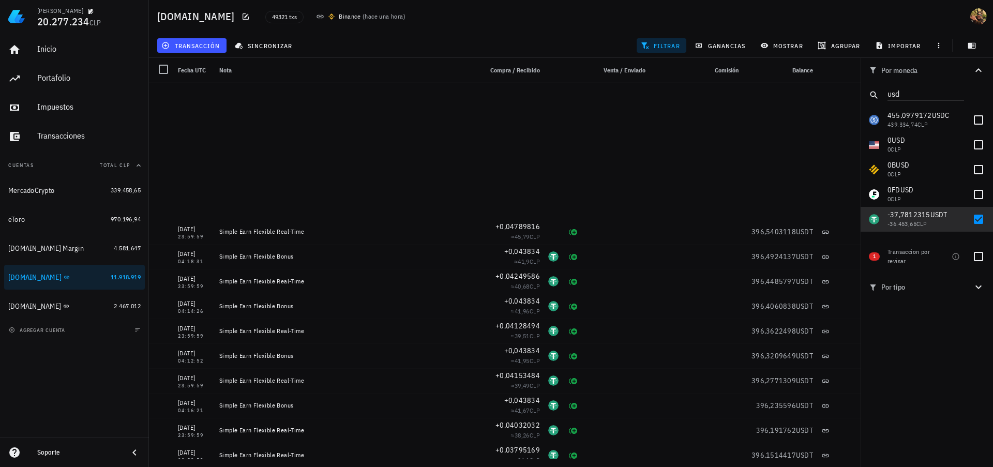
scroll to position [1583, 0]
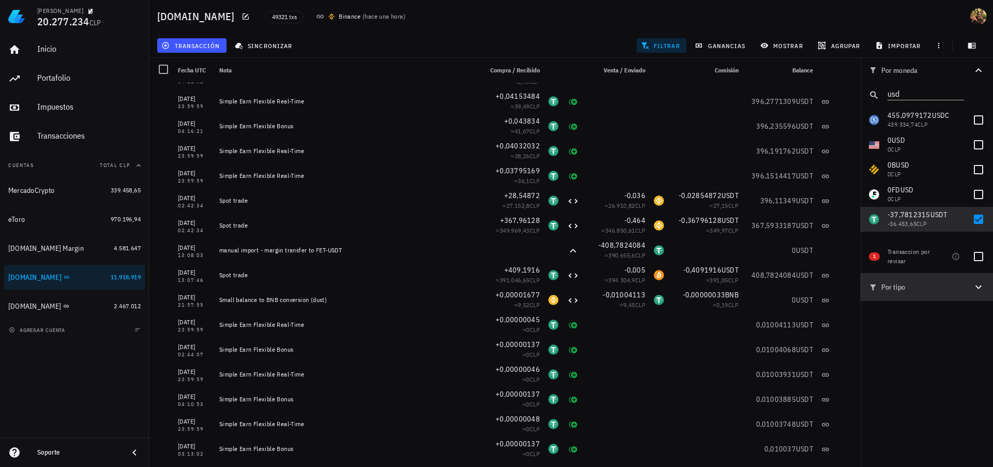
click at [973, 288] on icon "button" at bounding box center [979, 287] width 12 height 12
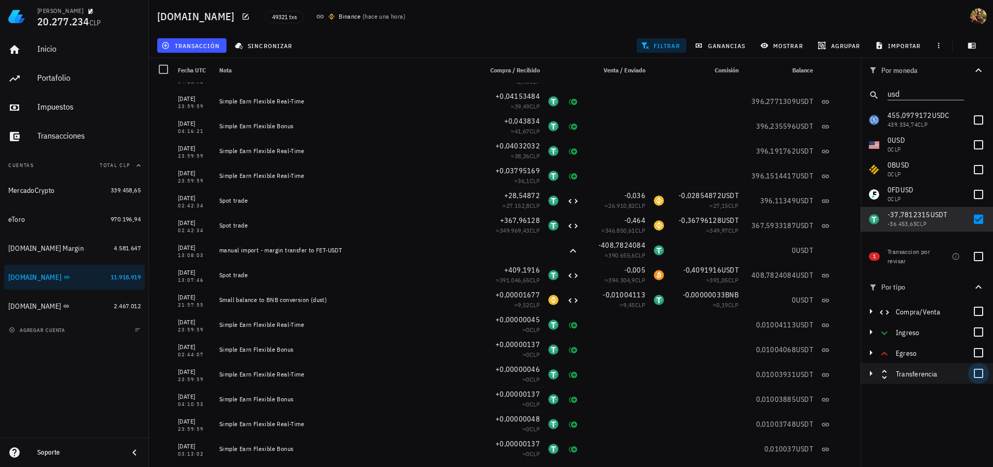
click at [978, 370] on div at bounding box center [979, 374] width 18 height 18
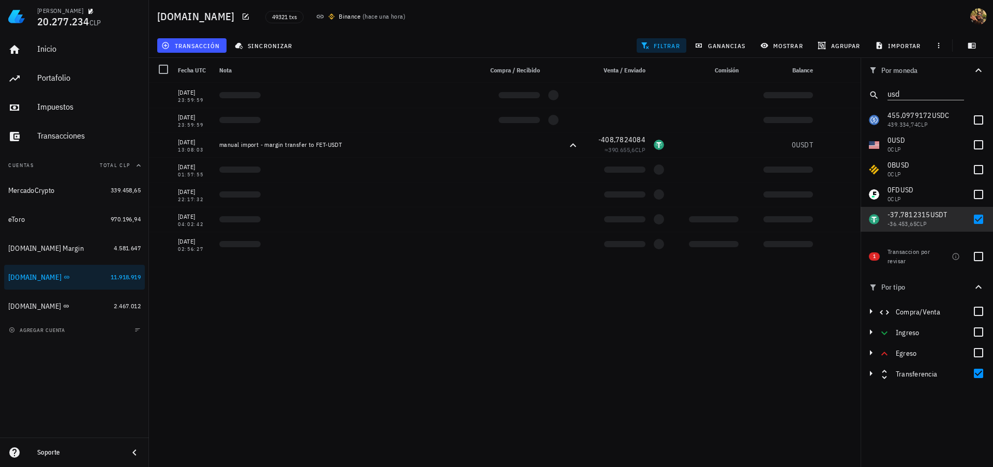
scroll to position [0, 0]
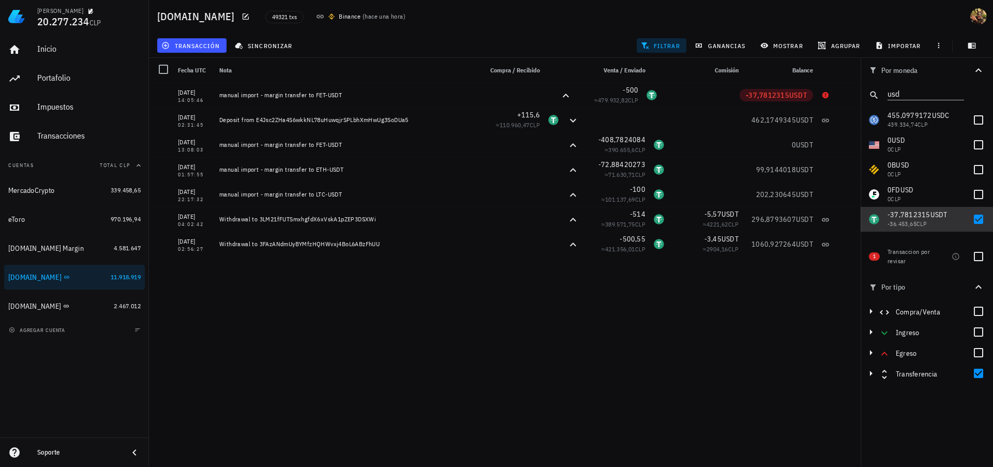
drag, startPoint x: 983, startPoint y: 221, endPoint x: 720, endPoint y: 187, distance: 265.4
click at [983, 220] on div at bounding box center [979, 220] width 18 height 18
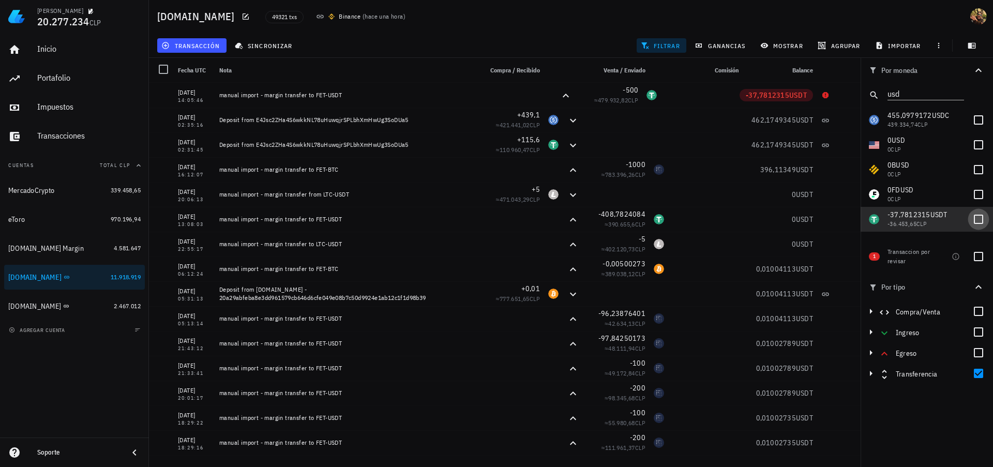
click at [981, 219] on div at bounding box center [979, 220] width 18 height 18
checkbox input "true"
click at [977, 376] on div at bounding box center [979, 374] width 18 height 18
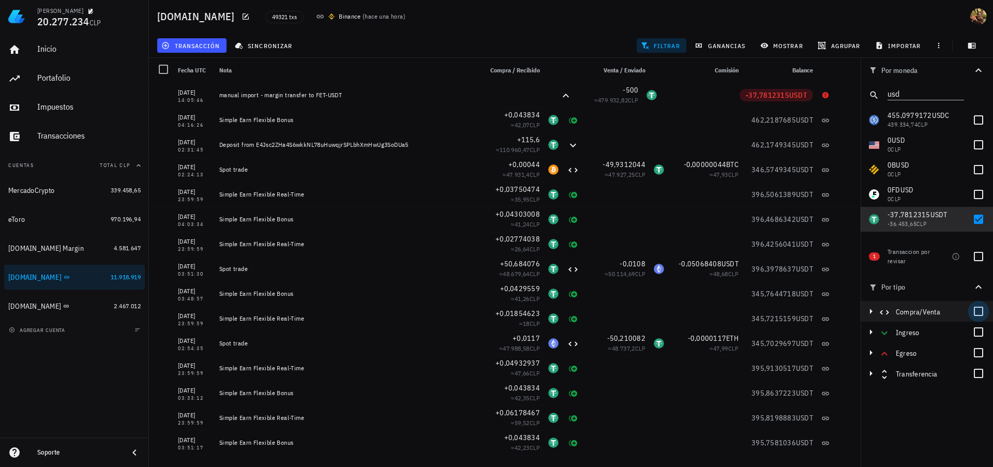
click at [977, 313] on div at bounding box center [979, 312] width 18 height 18
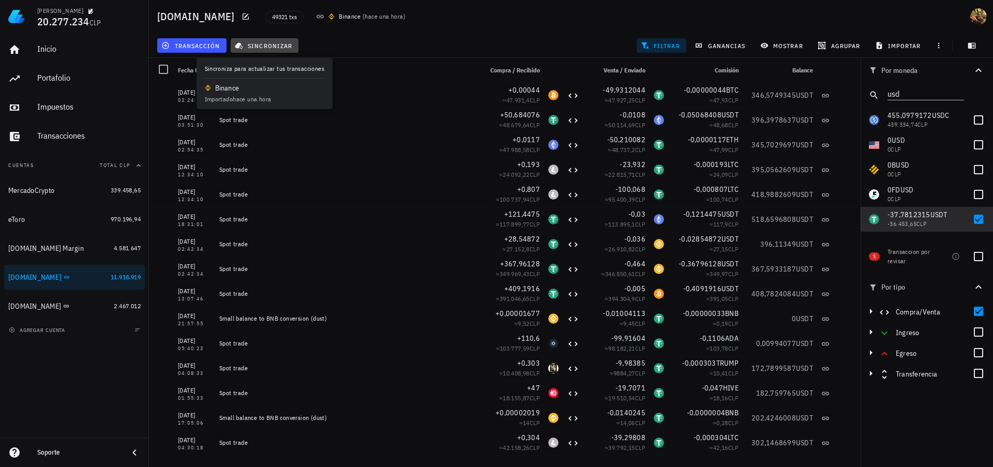
drag, startPoint x: 258, startPoint y: 41, endPoint x: 266, endPoint y: 48, distance: 10.3
click at [258, 41] on span "sincronizar" at bounding box center [264, 45] width 55 height 8
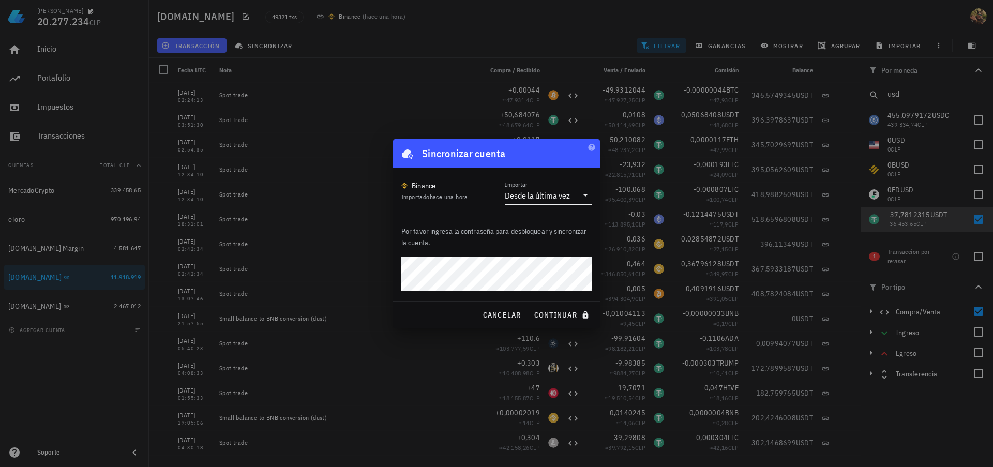
click at [584, 194] on icon at bounding box center [585, 195] width 5 height 3
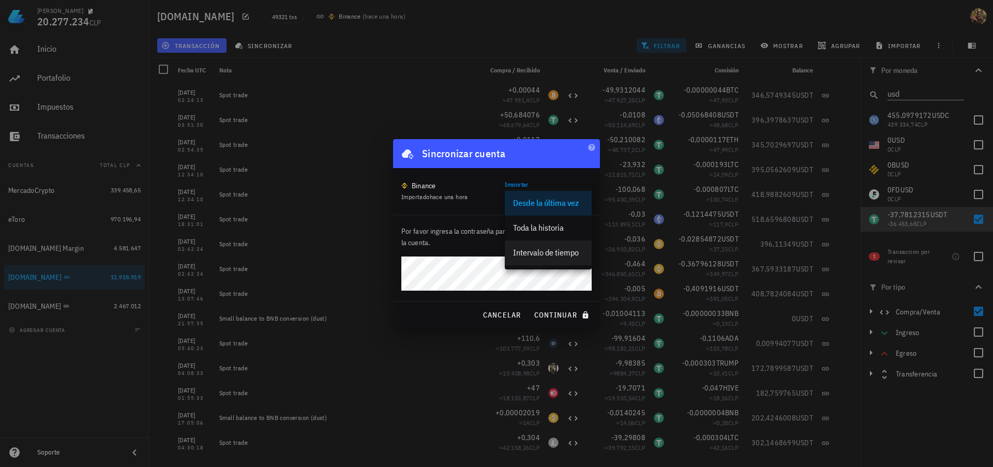
click at [551, 256] on div "Intervalo de tiempo" at bounding box center [548, 253] width 70 height 10
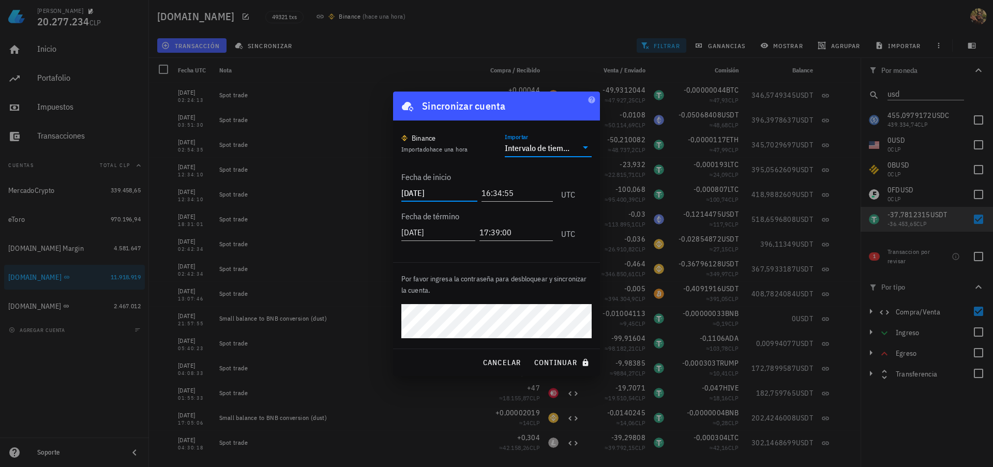
click at [430, 193] on input "[DATE]" at bounding box center [439, 193] width 76 height 17
type input "2025-05-25"
click at [560, 363] on span "continuar" at bounding box center [563, 362] width 58 height 9
